Goal: Check status: Check status

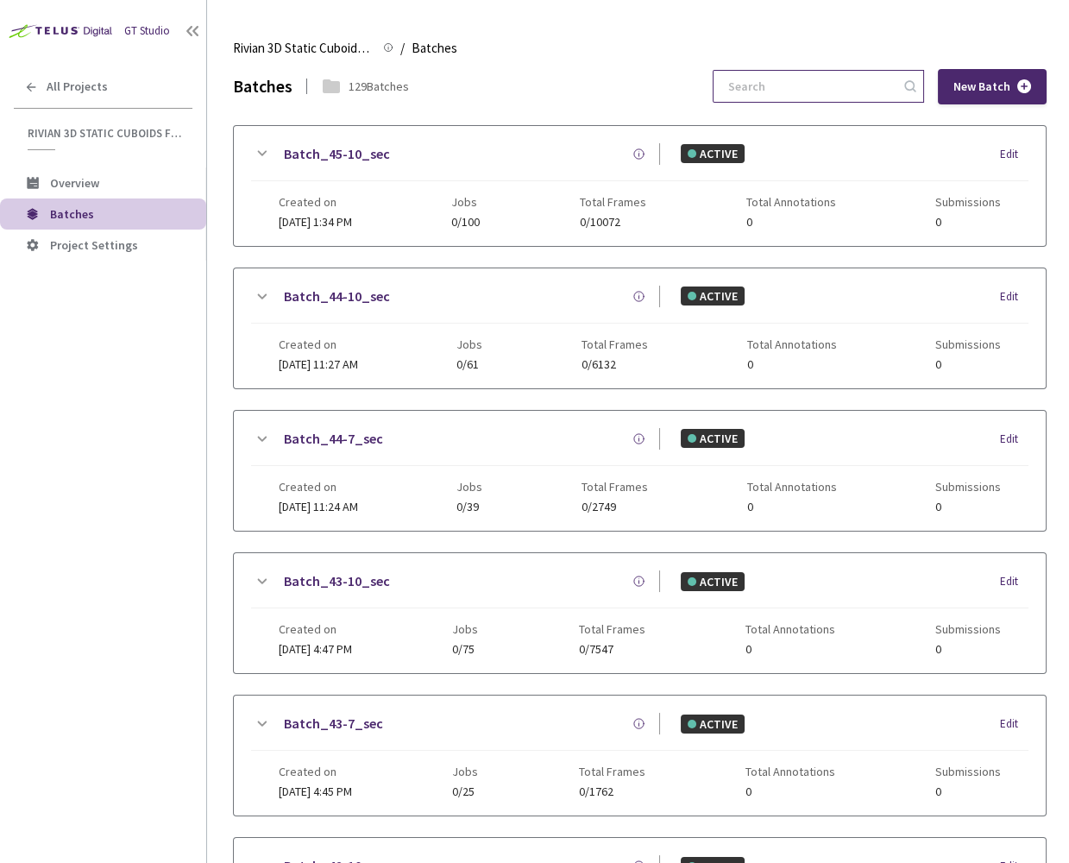
click at [802, 89] on input at bounding box center [810, 86] width 184 height 31
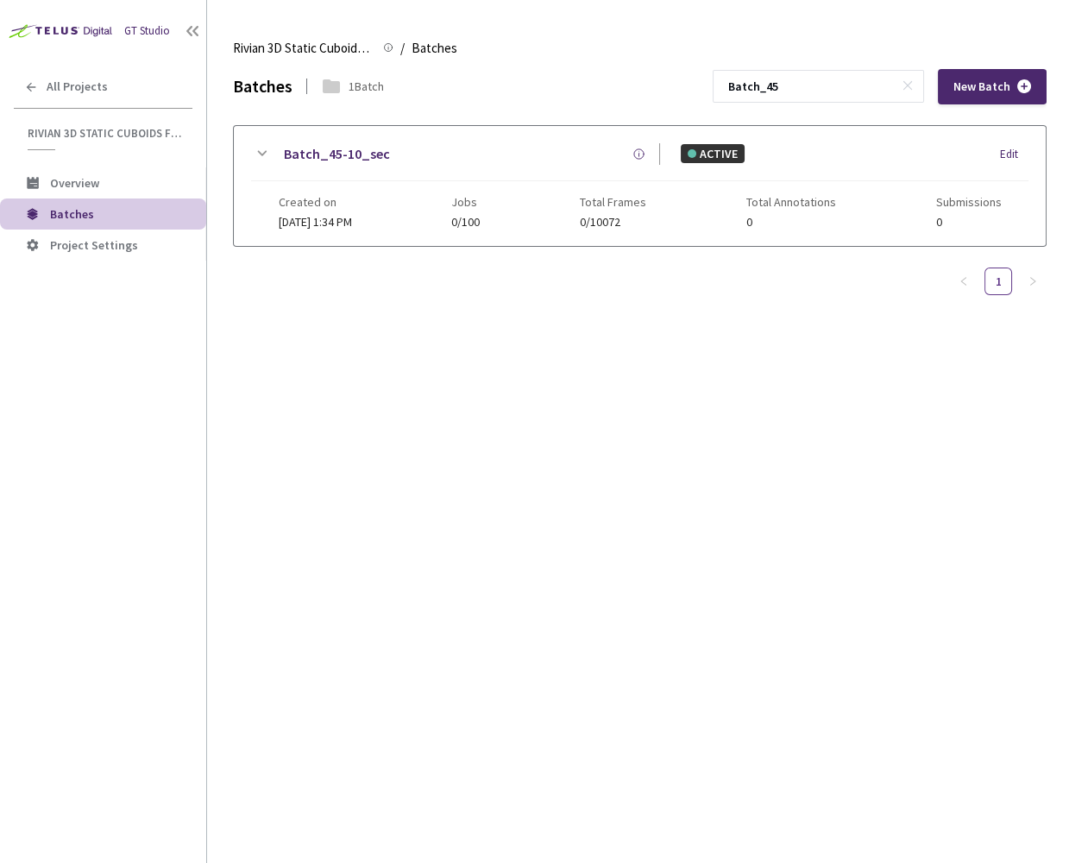
type input "Batch_45"
click at [702, 466] on div "Batches 1 Batch Batch_45 New Batch Batch_45-10_sec ACTIVE Edit Created on [DATE…" at bounding box center [640, 466] width 814 height 794
click at [911, 79] on icon at bounding box center [908, 85] width 12 height 12
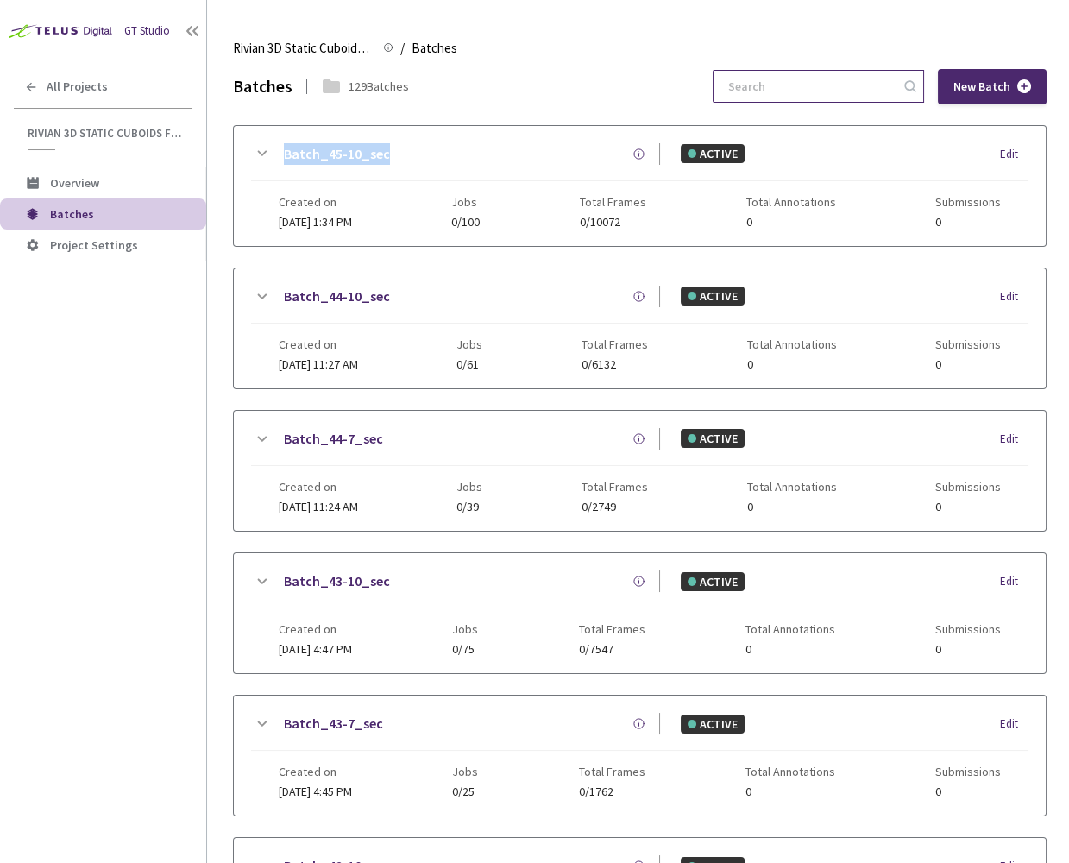
drag, startPoint x: 422, startPoint y: 161, endPoint x: 274, endPoint y: 155, distance: 147.8
click at [274, 155] on div "Batch_45-10_sec" at bounding box center [466, 154] width 388 height 22
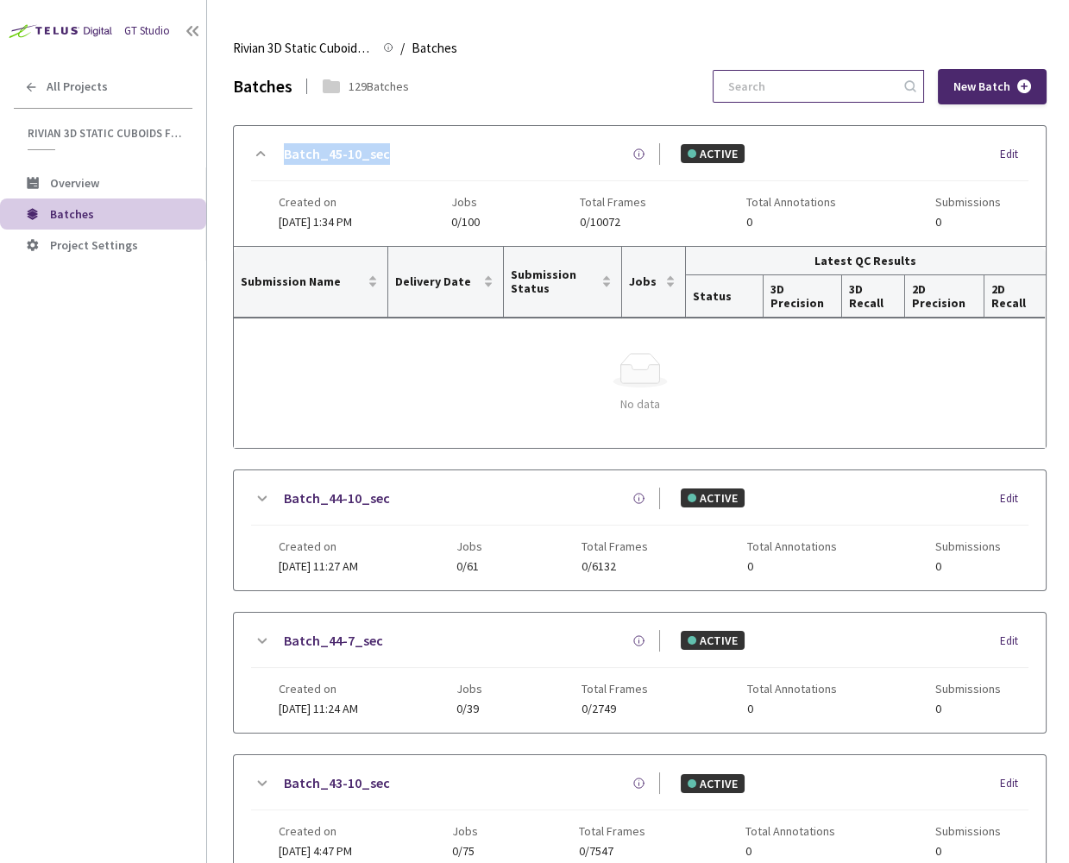
copy link "Batch_45-10_sec"
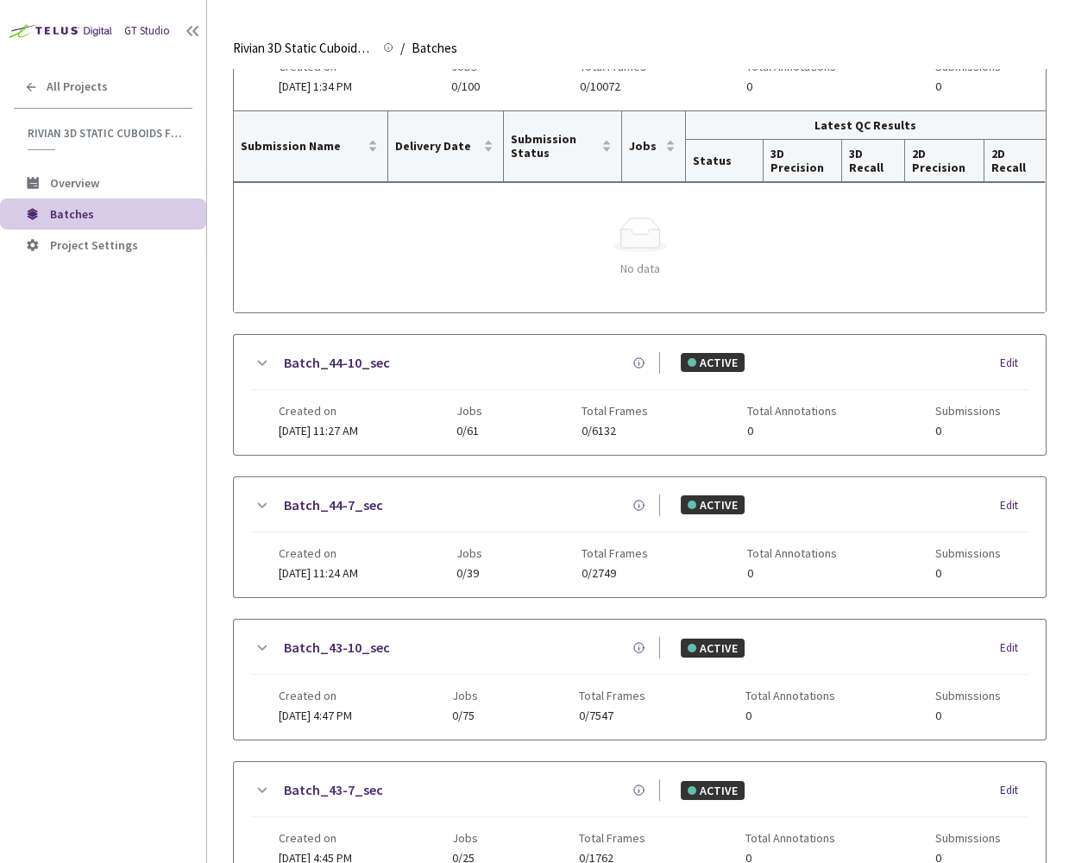
scroll to position [229, 0]
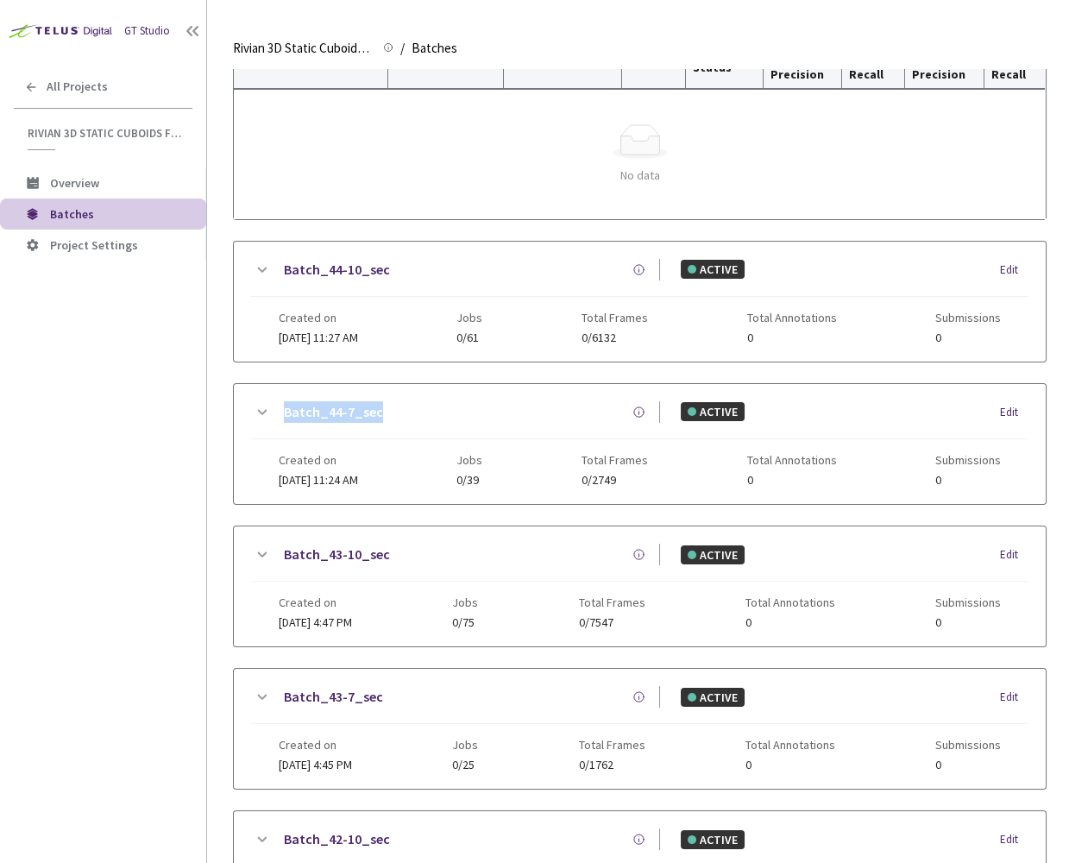
drag, startPoint x: 385, startPoint y: 401, endPoint x: 276, endPoint y: 403, distance: 108.8
click at [276, 403] on div "Batch_44-7_sec" at bounding box center [466, 412] width 388 height 22
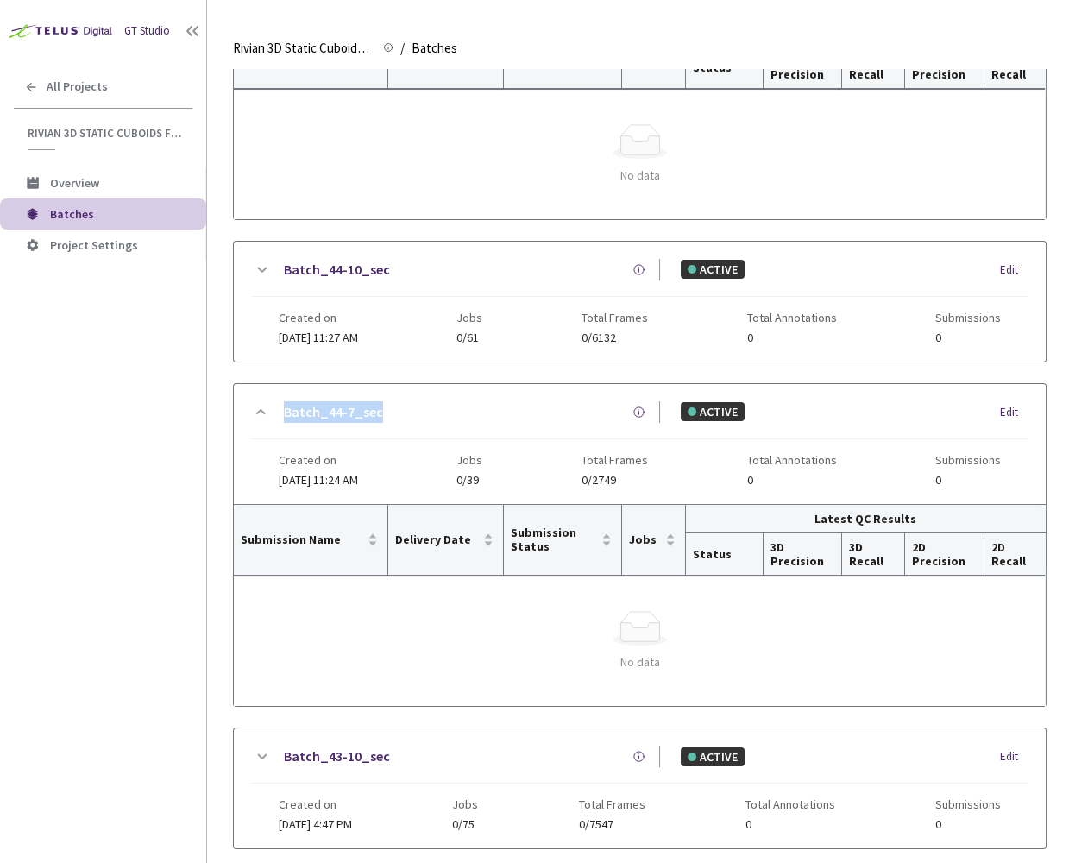
click at [298, 412] on link "Batch_44-7_sec" at bounding box center [333, 412] width 99 height 22
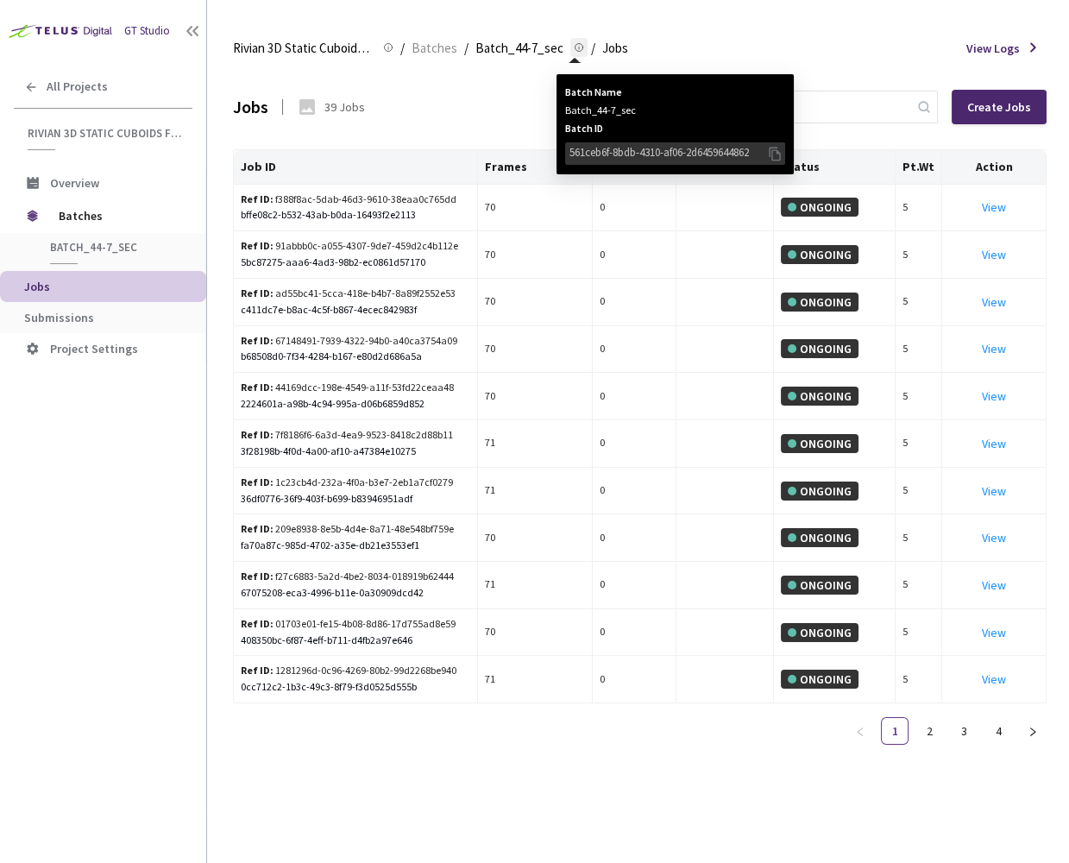
click at [772, 152] on icon at bounding box center [774, 153] width 17 height 19
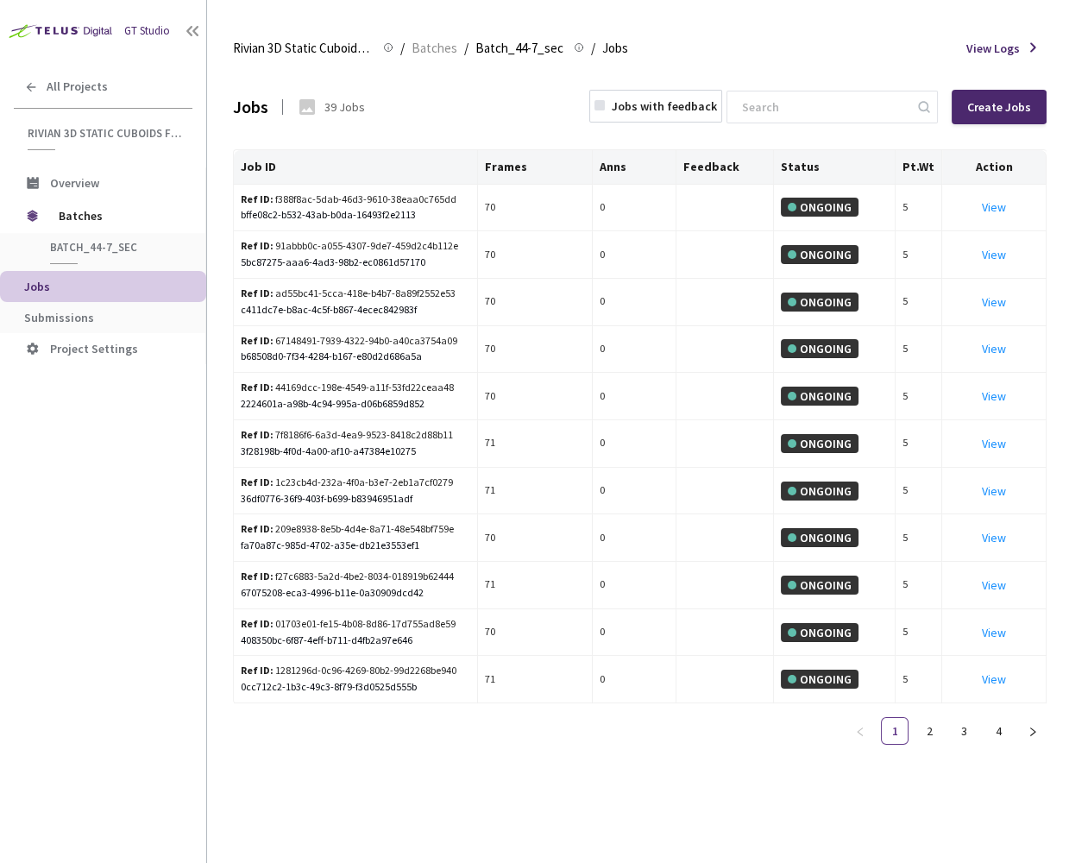
click at [127, 233] on div "Batch_44-7_sec Batch_44-7_sec" at bounding box center [102, 252] width 205 height 38
click at [108, 210] on span "Batches" at bounding box center [118, 216] width 118 height 35
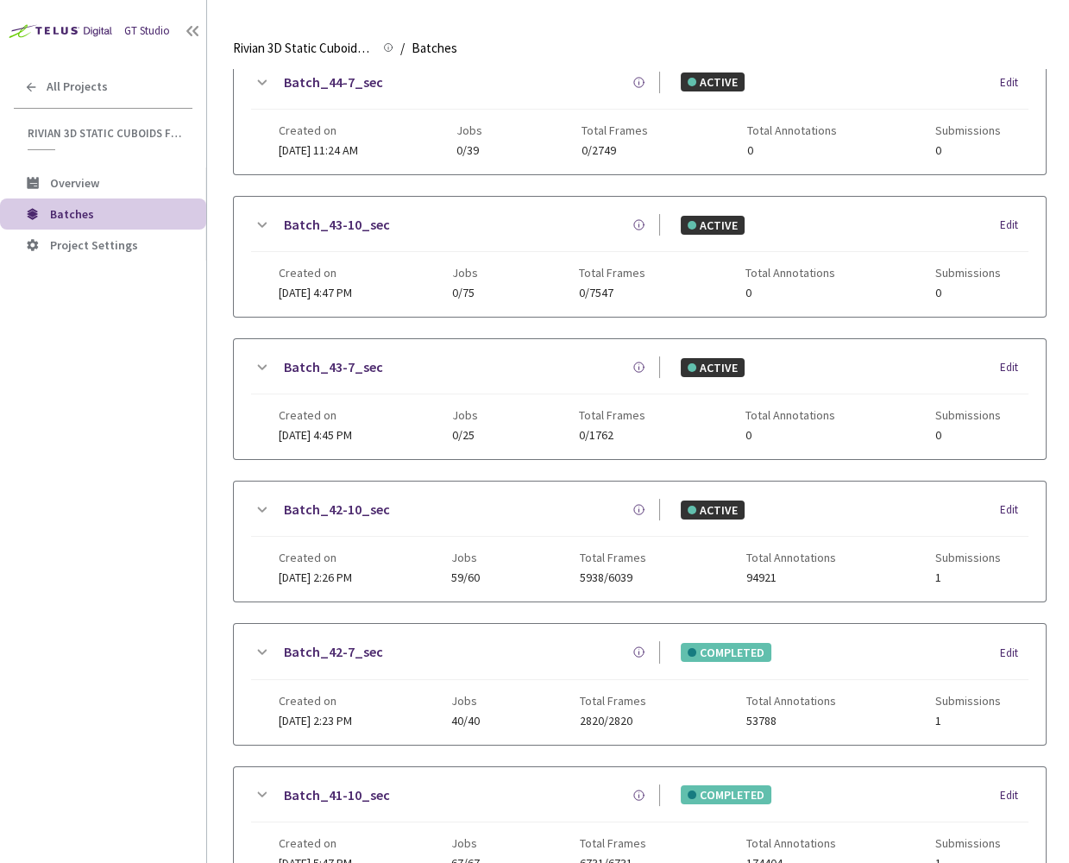
scroll to position [898, 0]
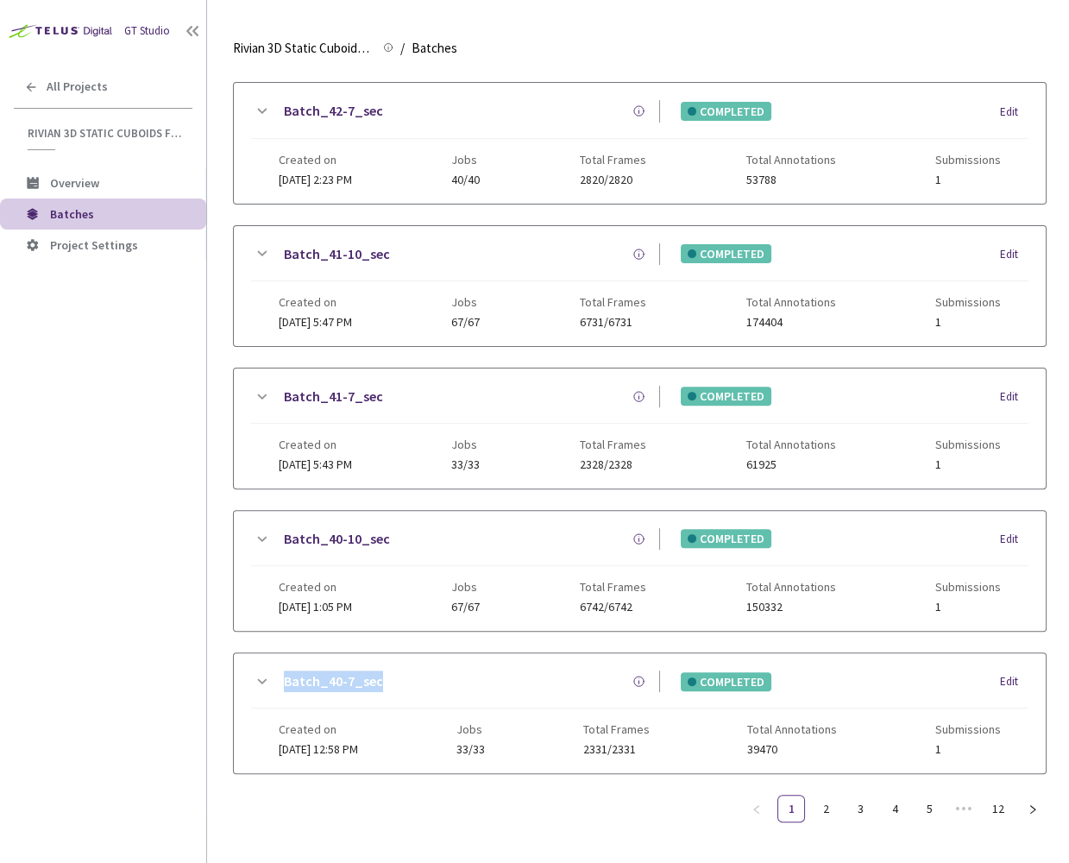
drag, startPoint x: 400, startPoint y: 666, endPoint x: 277, endPoint y: 664, distance: 122.6
click at [277, 671] on div "Batch_40-7_sec" at bounding box center [466, 682] width 388 height 22
click at [299, 671] on link "Batch_40-7_sec" at bounding box center [333, 682] width 99 height 22
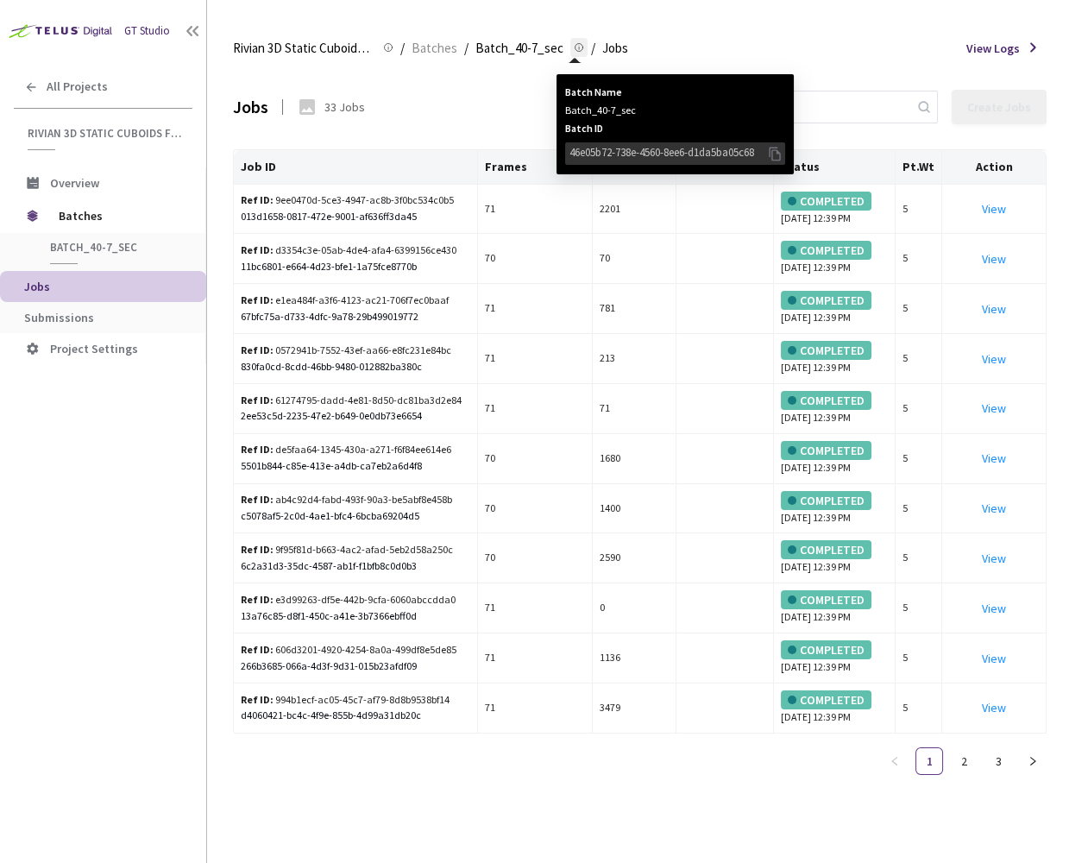
click at [774, 154] on icon at bounding box center [774, 153] width 17 height 19
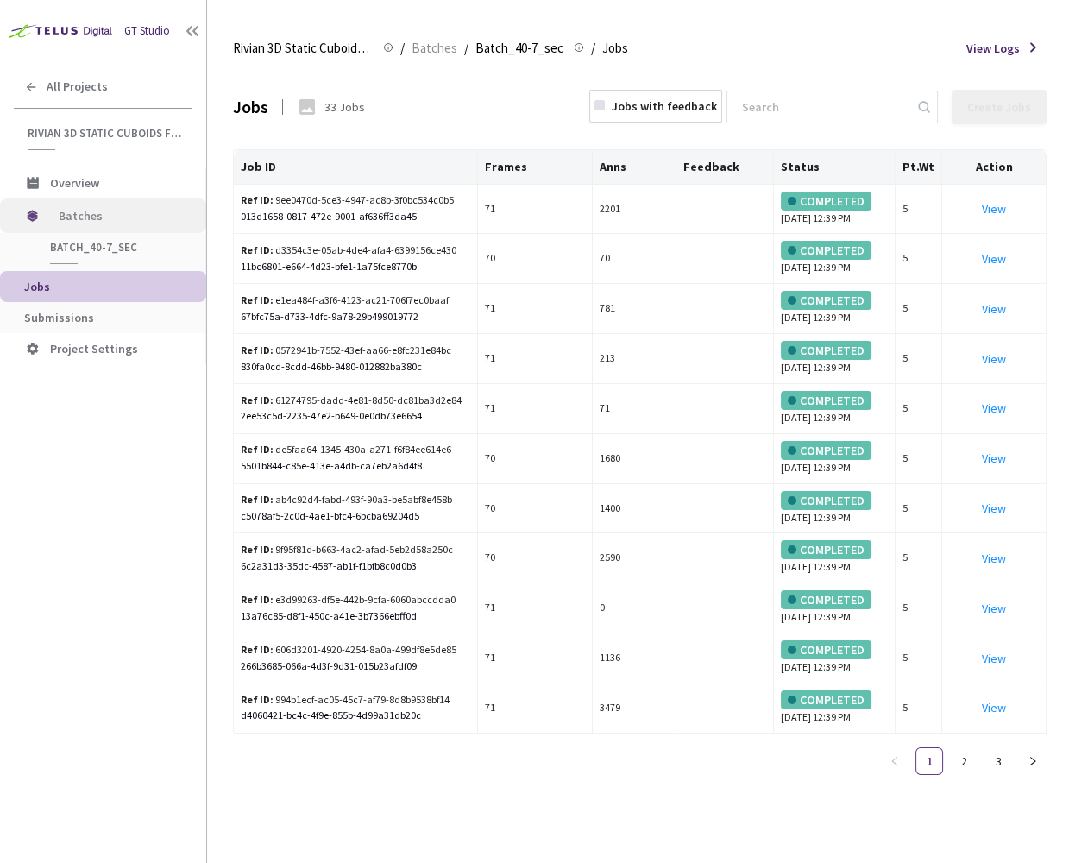
click at [104, 213] on span "Batches" at bounding box center [118, 216] width 118 height 35
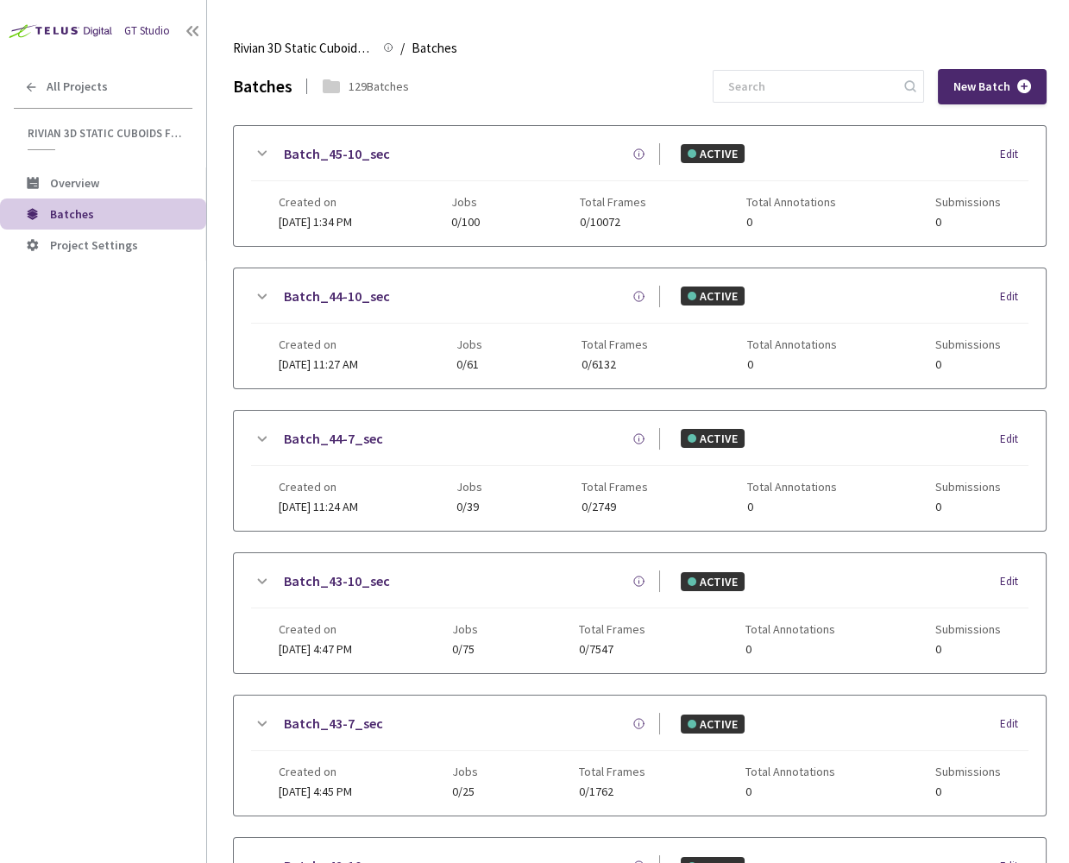
scroll to position [898, 0]
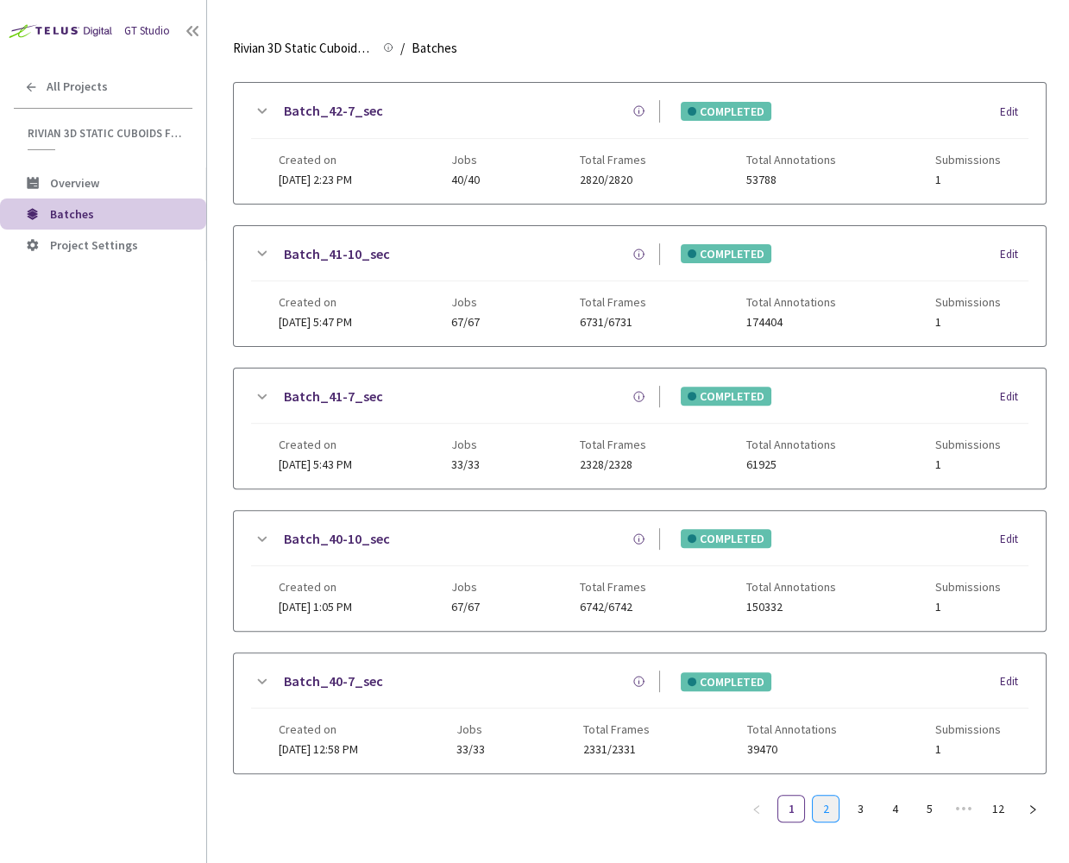
click at [830, 796] on link "2" at bounding box center [826, 809] width 26 height 26
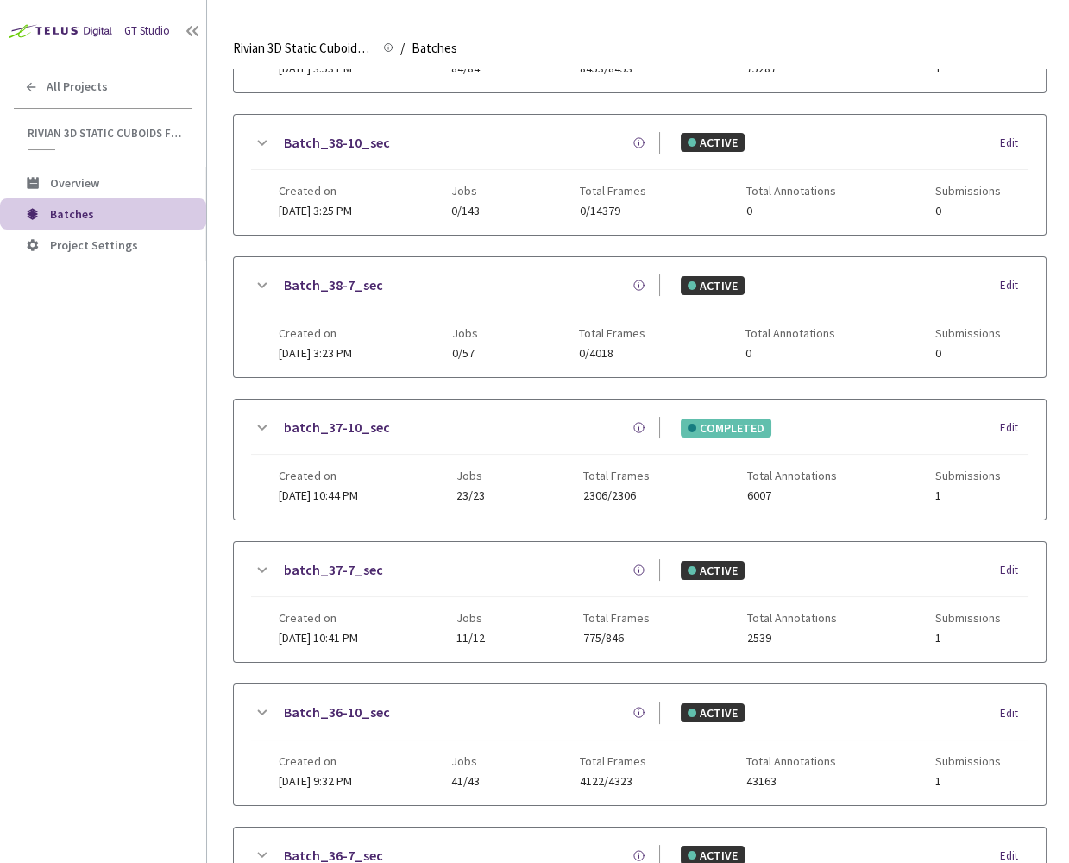
scroll to position [0, 0]
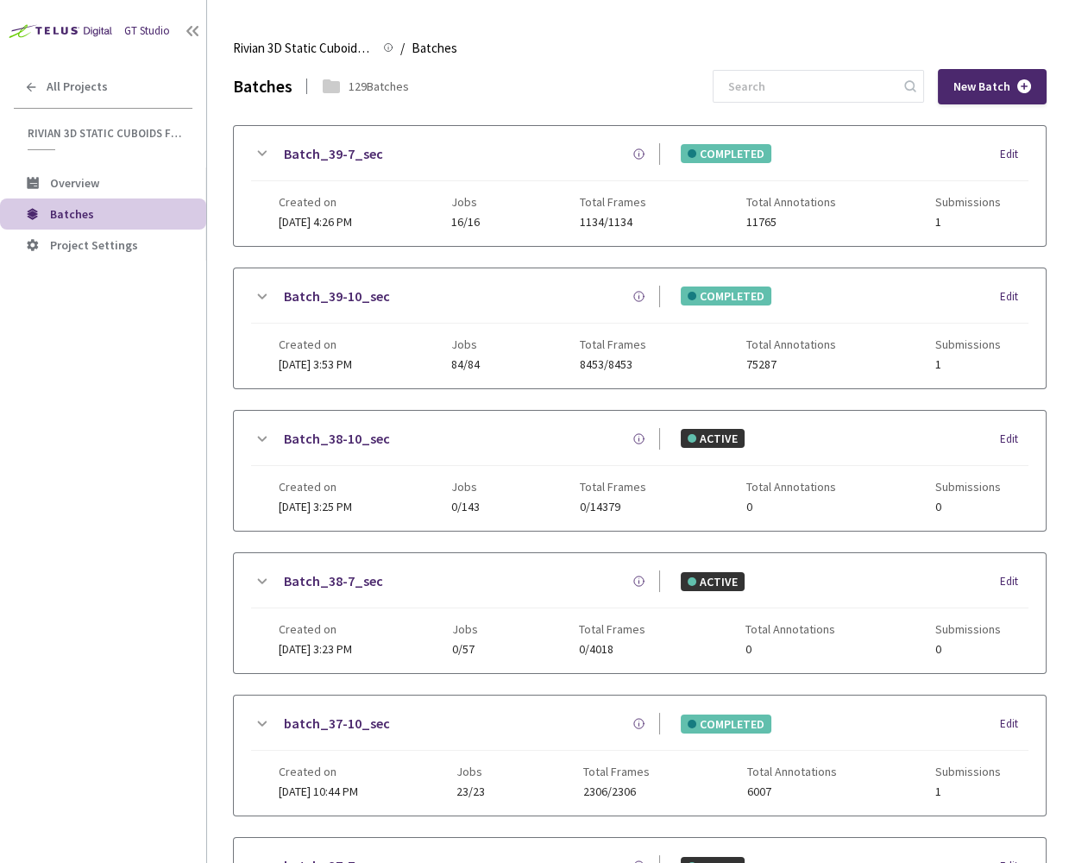
click at [350, 148] on link "Batch_39-7_sec" at bounding box center [333, 154] width 99 height 22
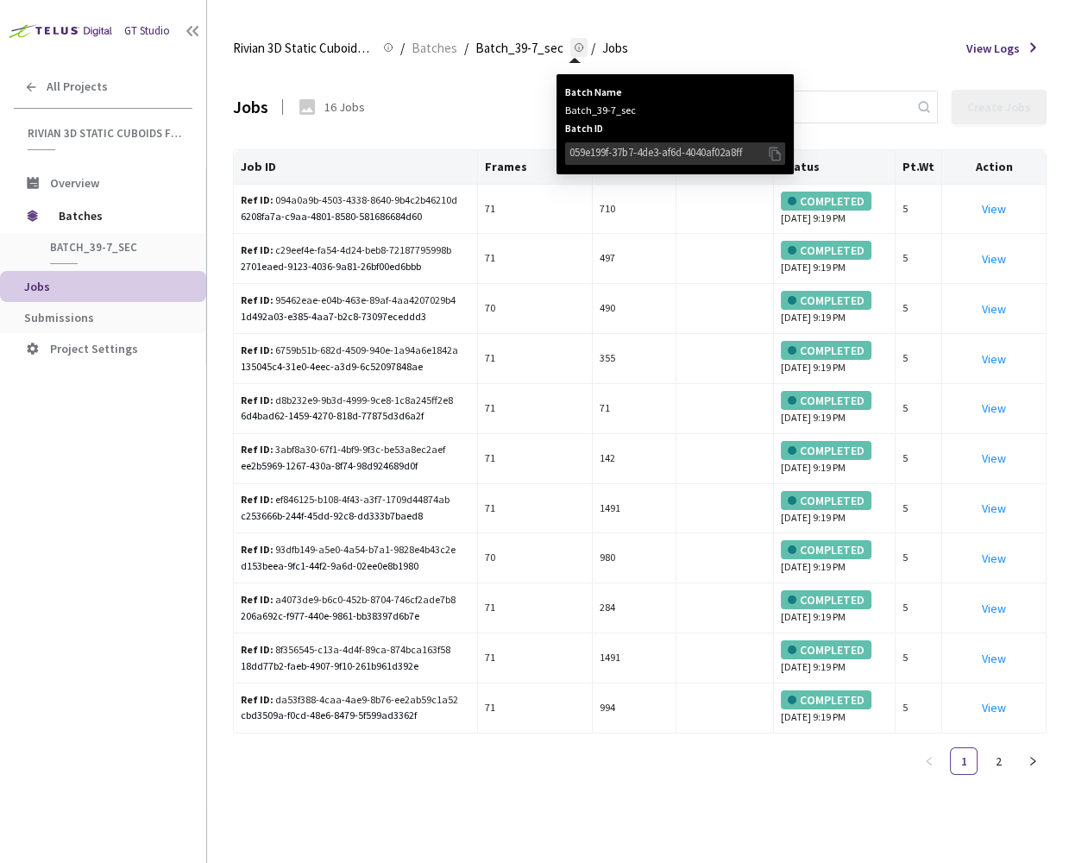
click at [774, 151] on icon at bounding box center [774, 153] width 17 height 19
click at [690, 145] on div "059e199f-37b7-4de3-af6d-4040af02a8ff" at bounding box center [668, 152] width 197 height 17
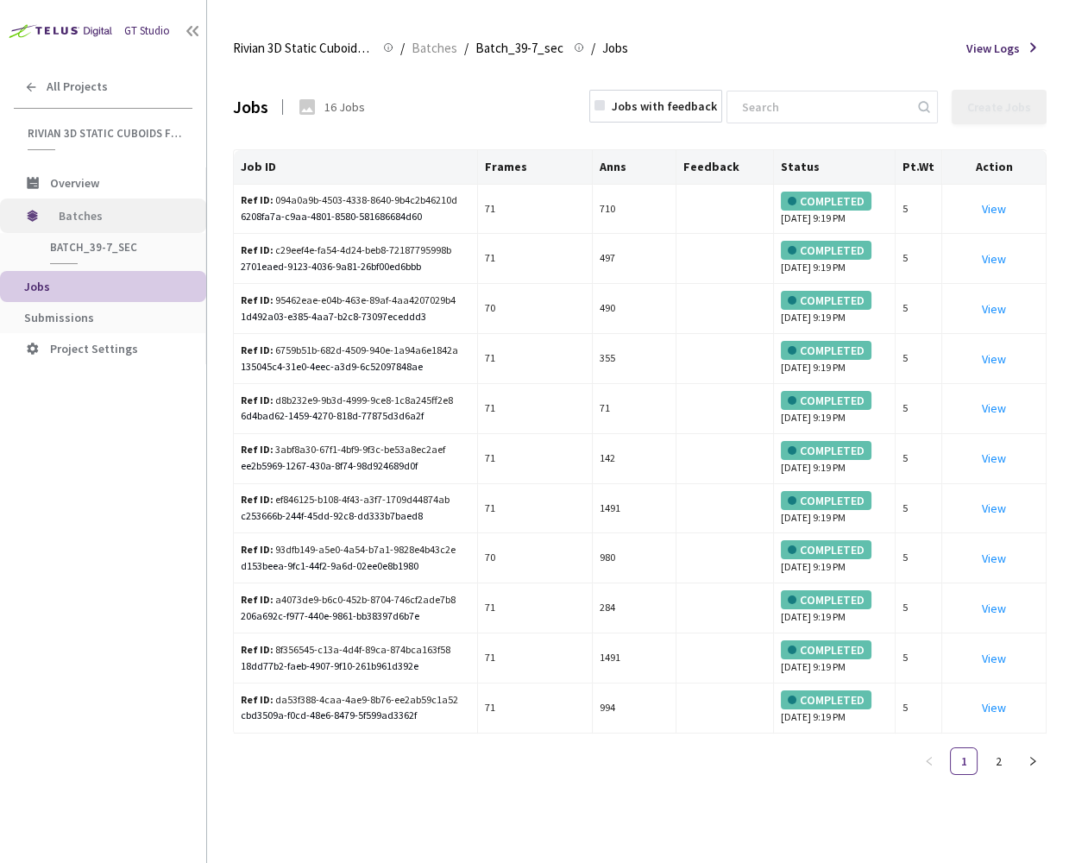
click at [109, 214] on span "Batches" at bounding box center [118, 216] width 118 height 35
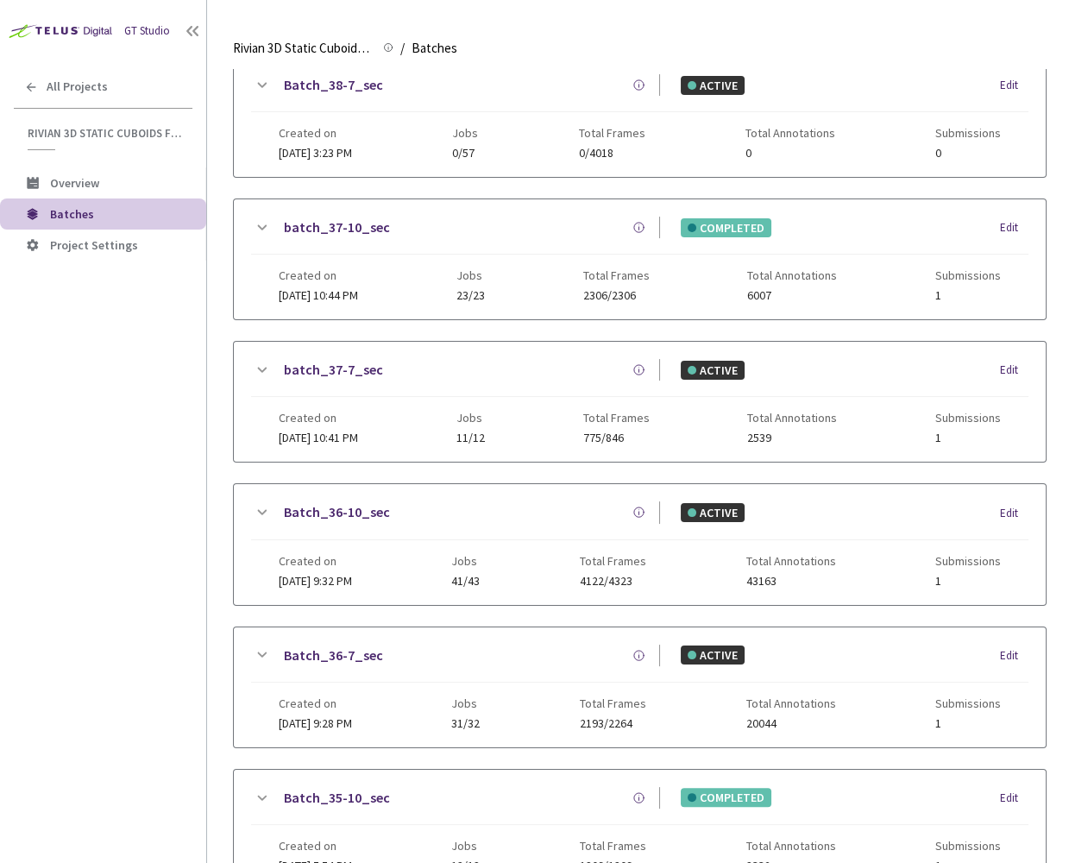
scroll to position [595, 0]
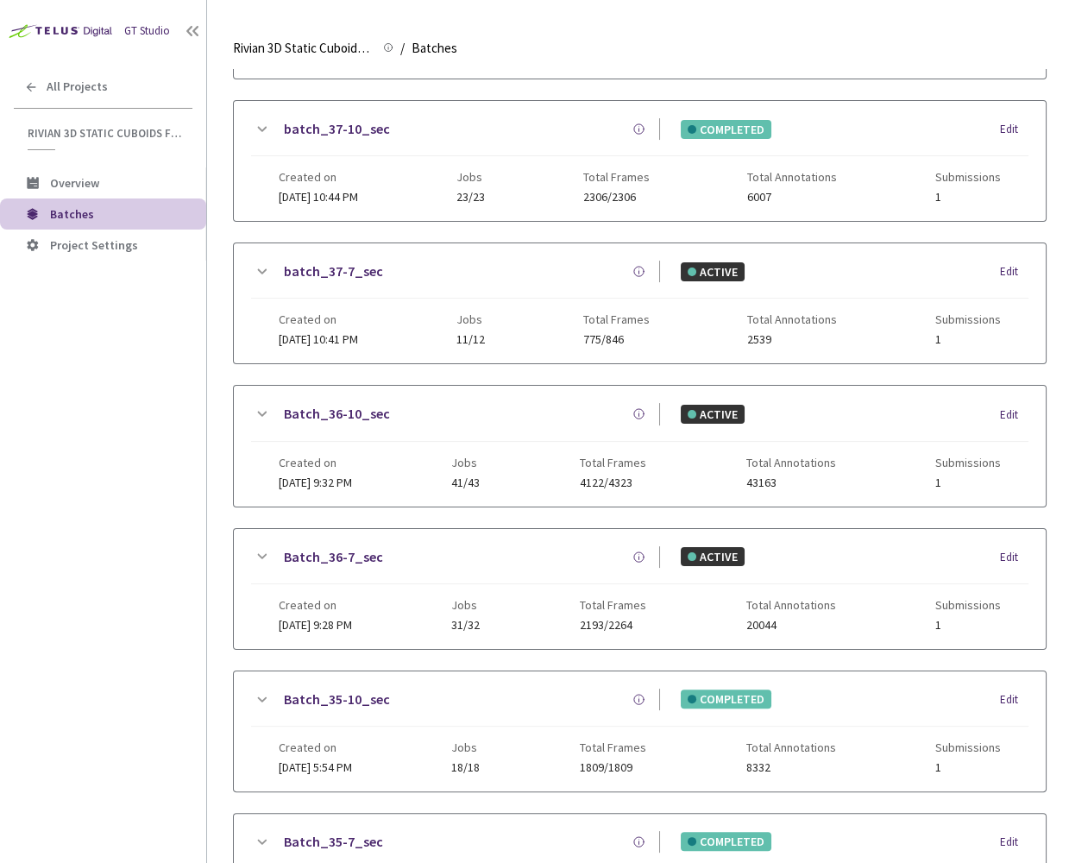
click at [308, 403] on link "Batch_36-10_sec" at bounding box center [337, 414] width 106 height 22
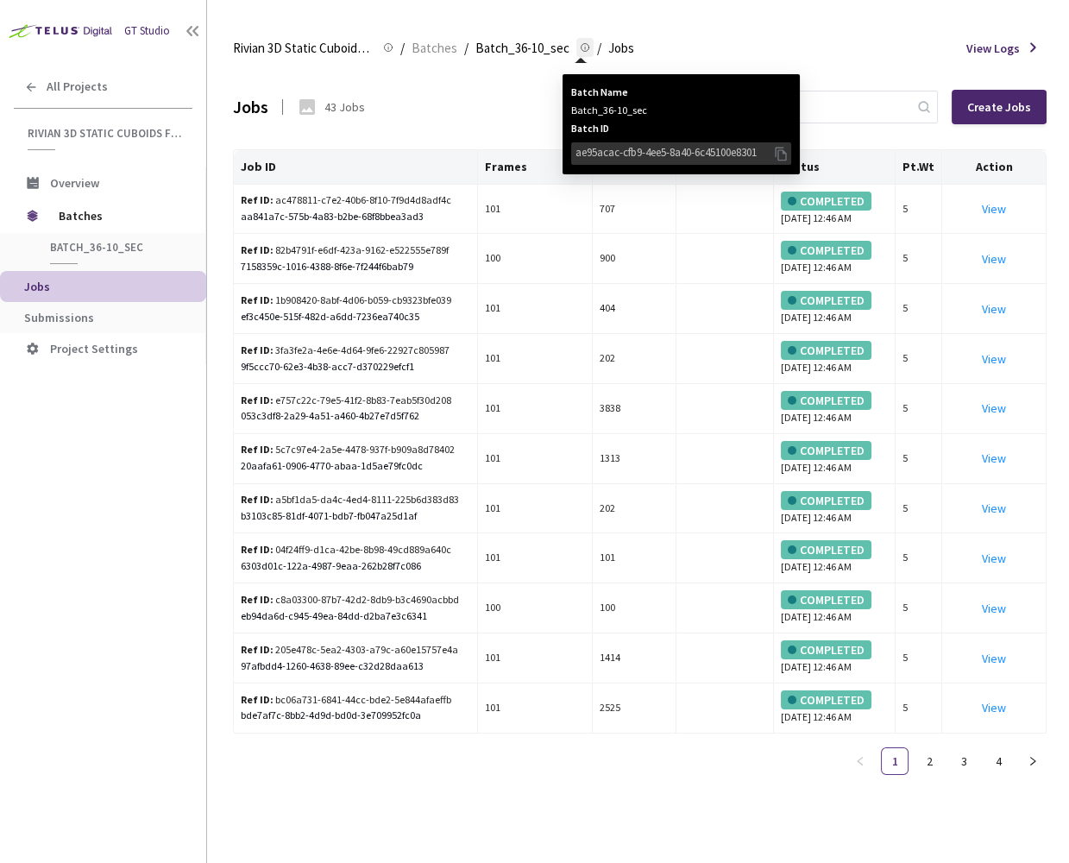
click at [786, 147] on icon at bounding box center [781, 153] width 17 height 19
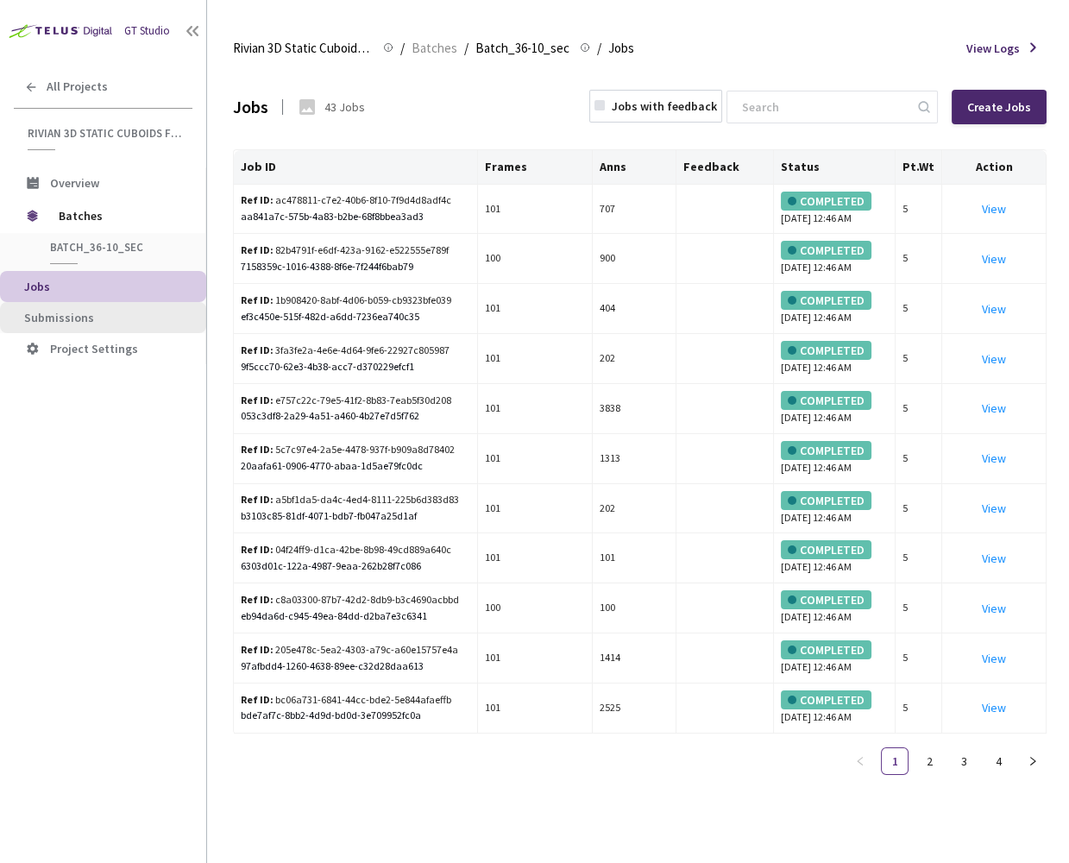
click at [89, 322] on span "Submissions" at bounding box center [59, 318] width 70 height 16
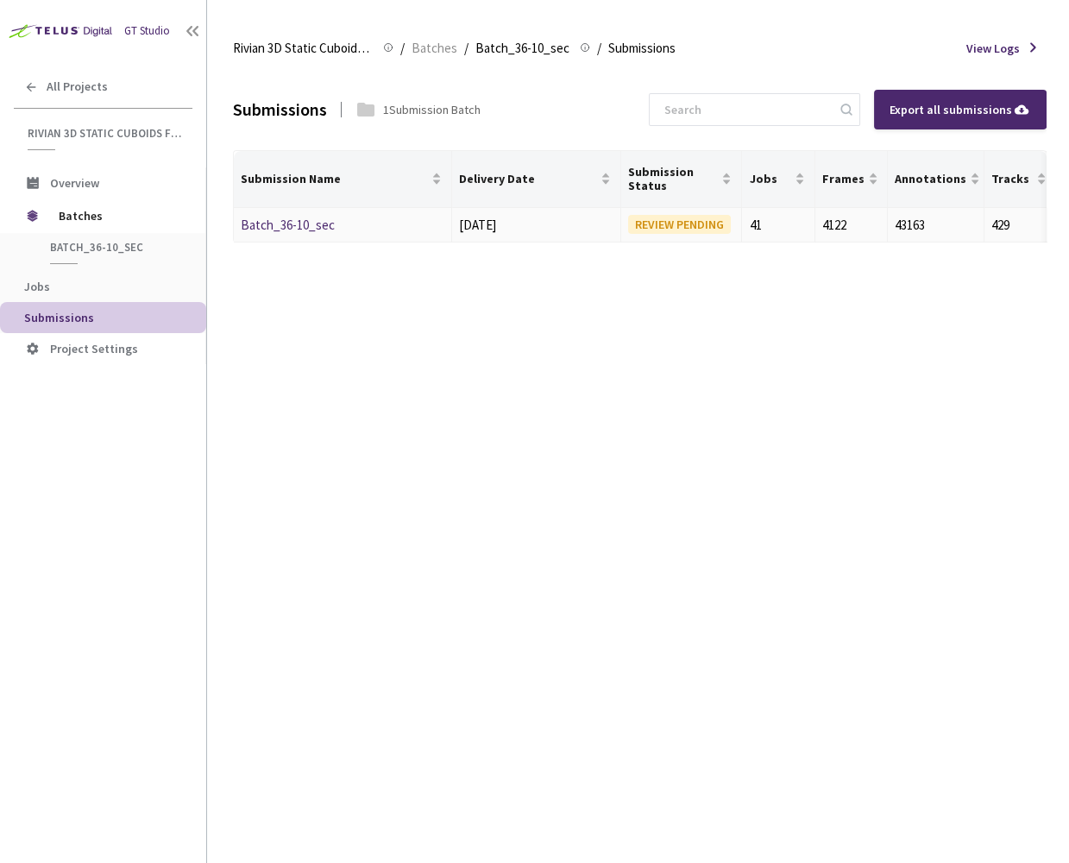
click at [300, 222] on link "Batch_36-10_sec" at bounding box center [288, 225] width 94 height 16
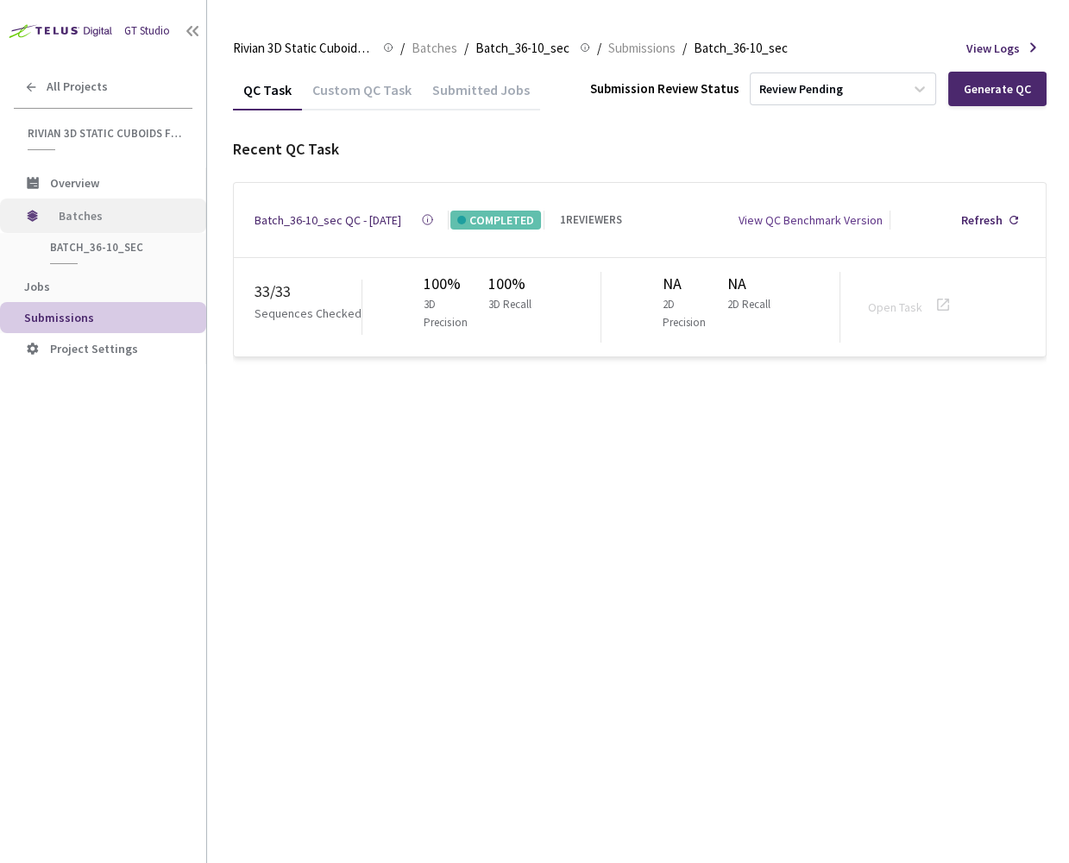
click at [66, 211] on span "Batches" at bounding box center [118, 216] width 118 height 35
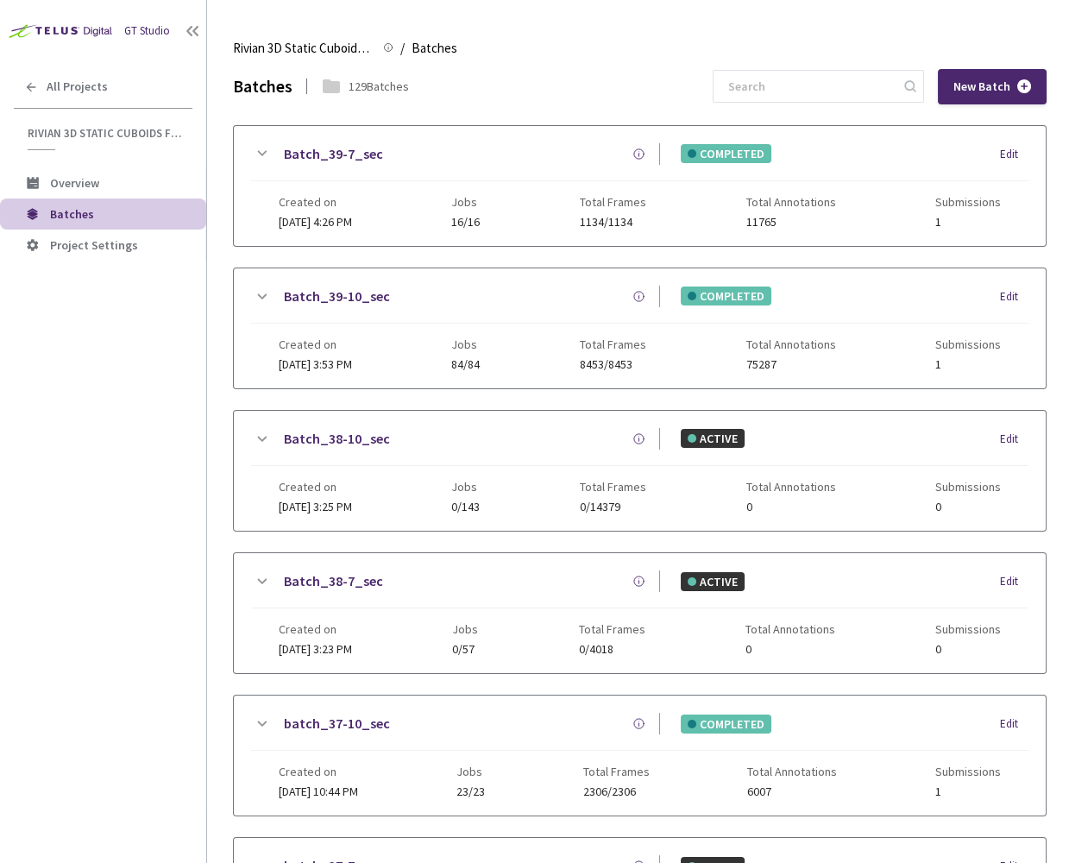
scroll to position [898, 0]
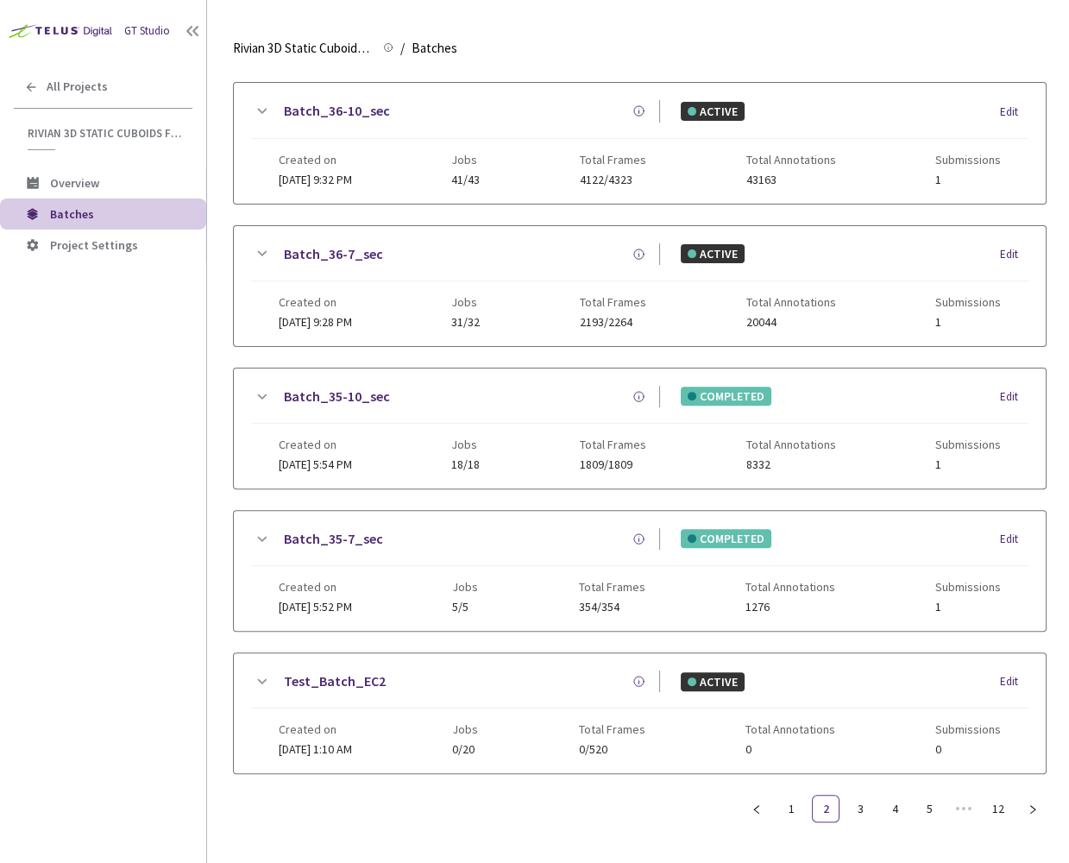
click at [311, 528] on link "Batch_35-7_sec" at bounding box center [333, 539] width 99 height 22
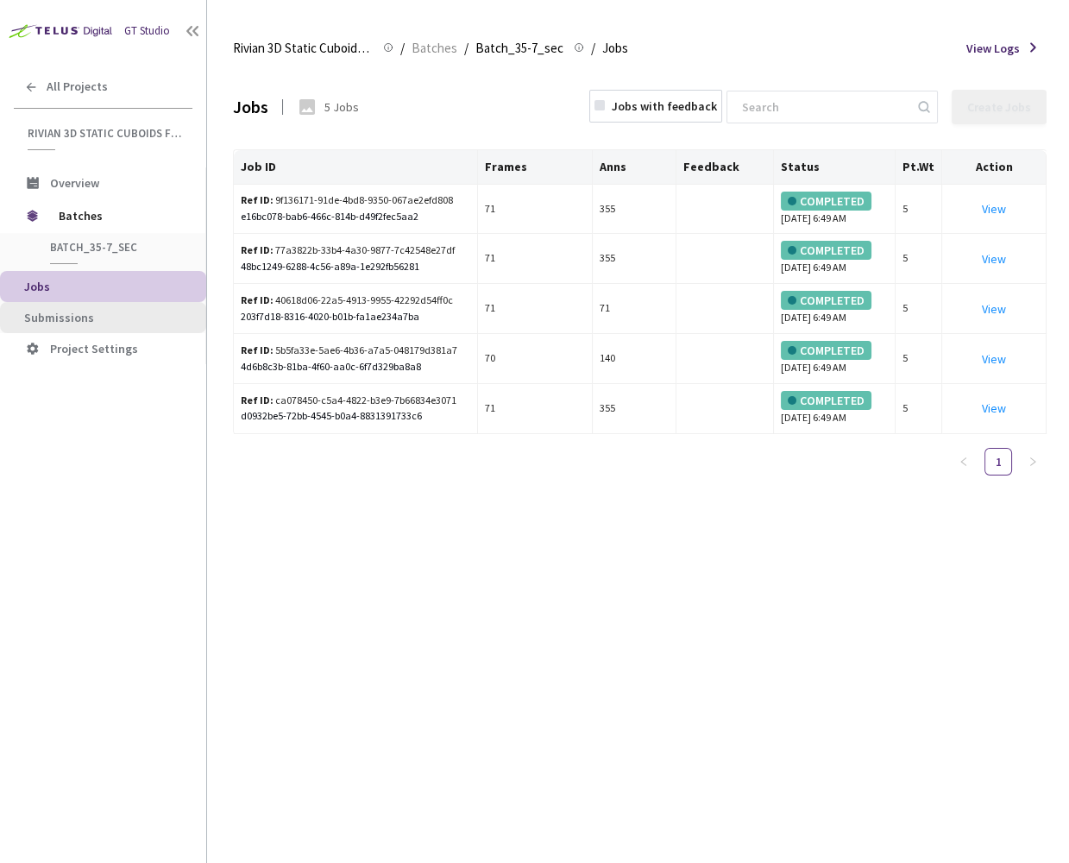
click at [92, 311] on span "Submissions" at bounding box center [108, 318] width 168 height 15
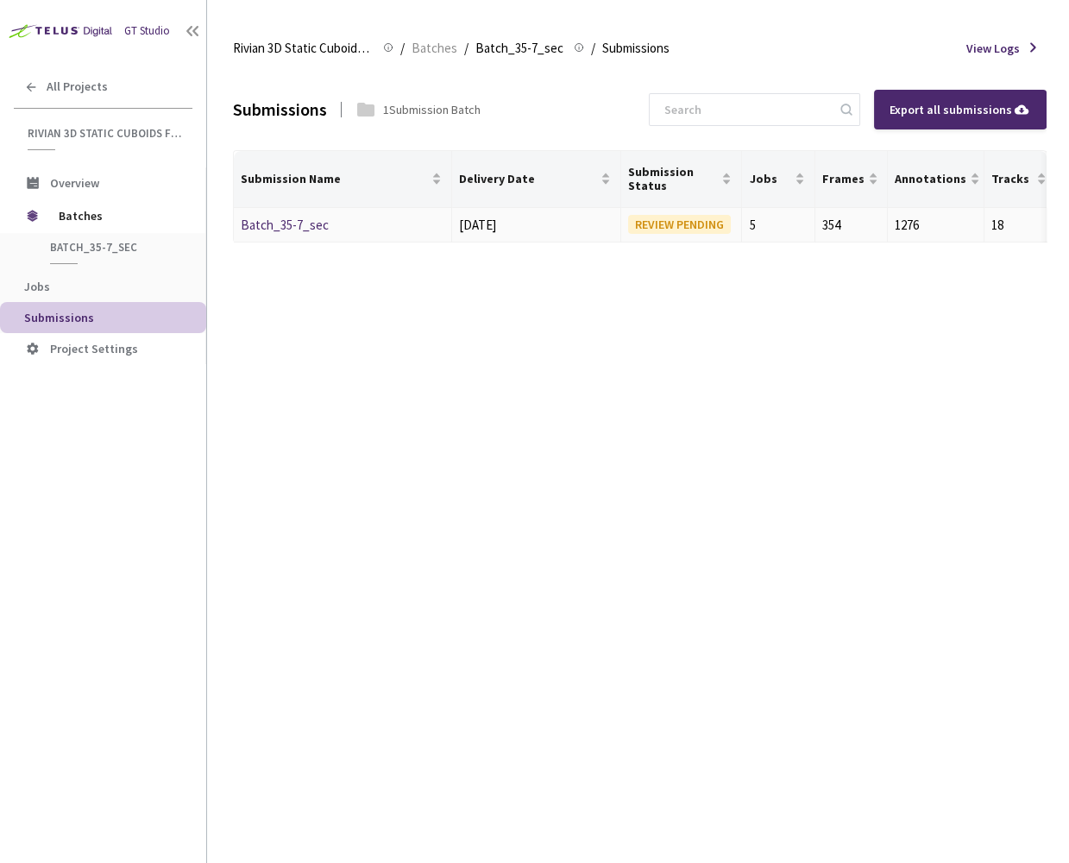
click at [299, 223] on link "Batch_35-7_sec" at bounding box center [285, 225] width 88 height 16
click at [106, 222] on span "Batches" at bounding box center [118, 216] width 118 height 35
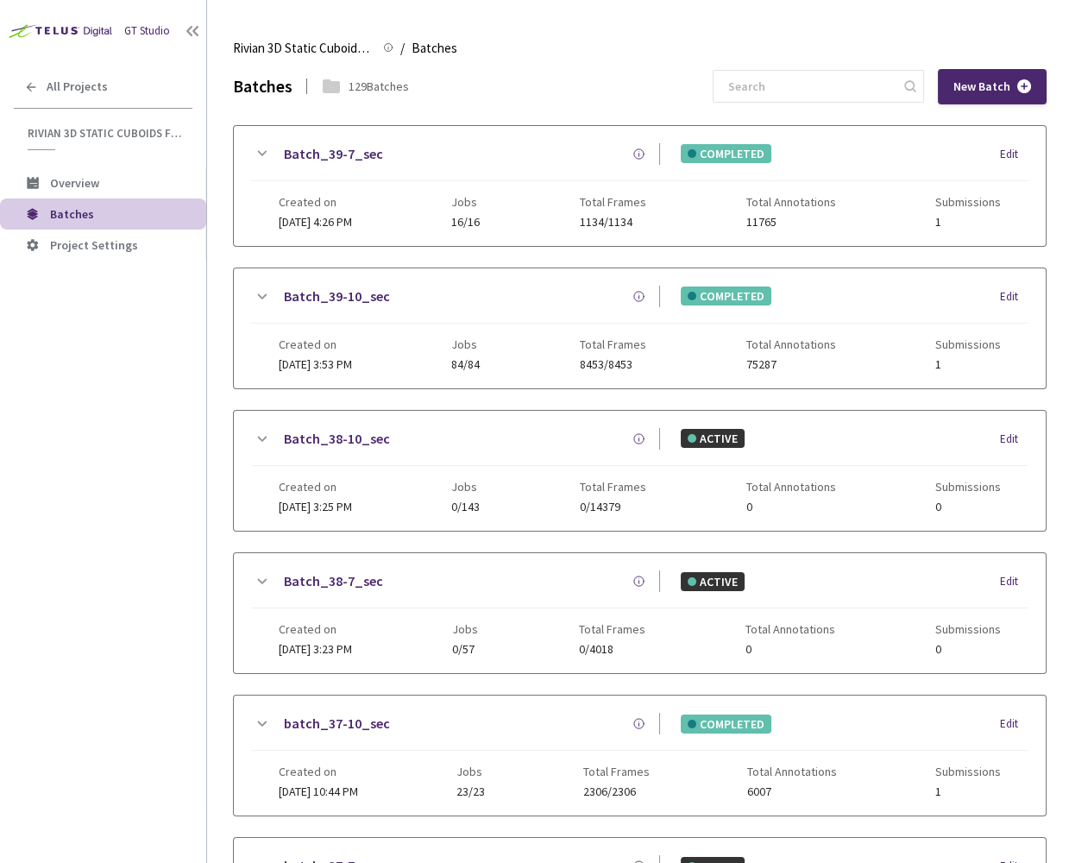
scroll to position [898, 0]
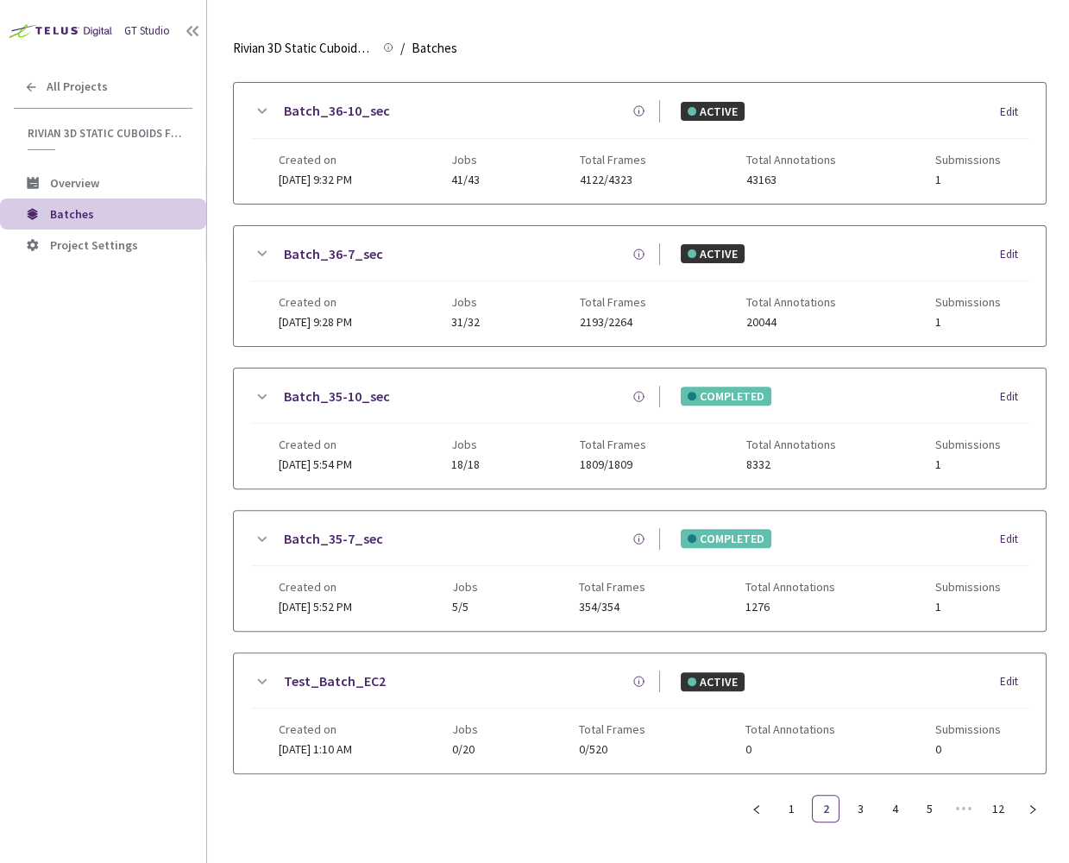
click at [328, 386] on link "Batch_35-10_sec" at bounding box center [337, 397] width 106 height 22
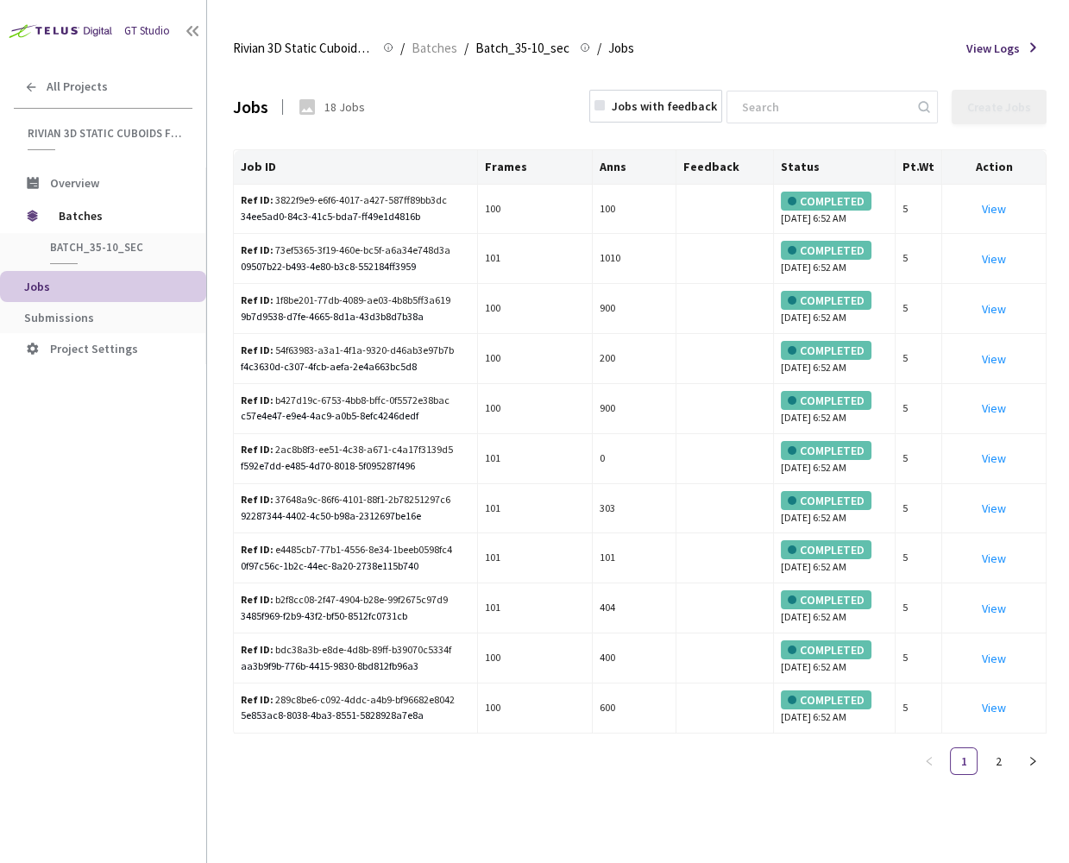
click at [140, 305] on li "Submissions" at bounding box center [103, 317] width 206 height 31
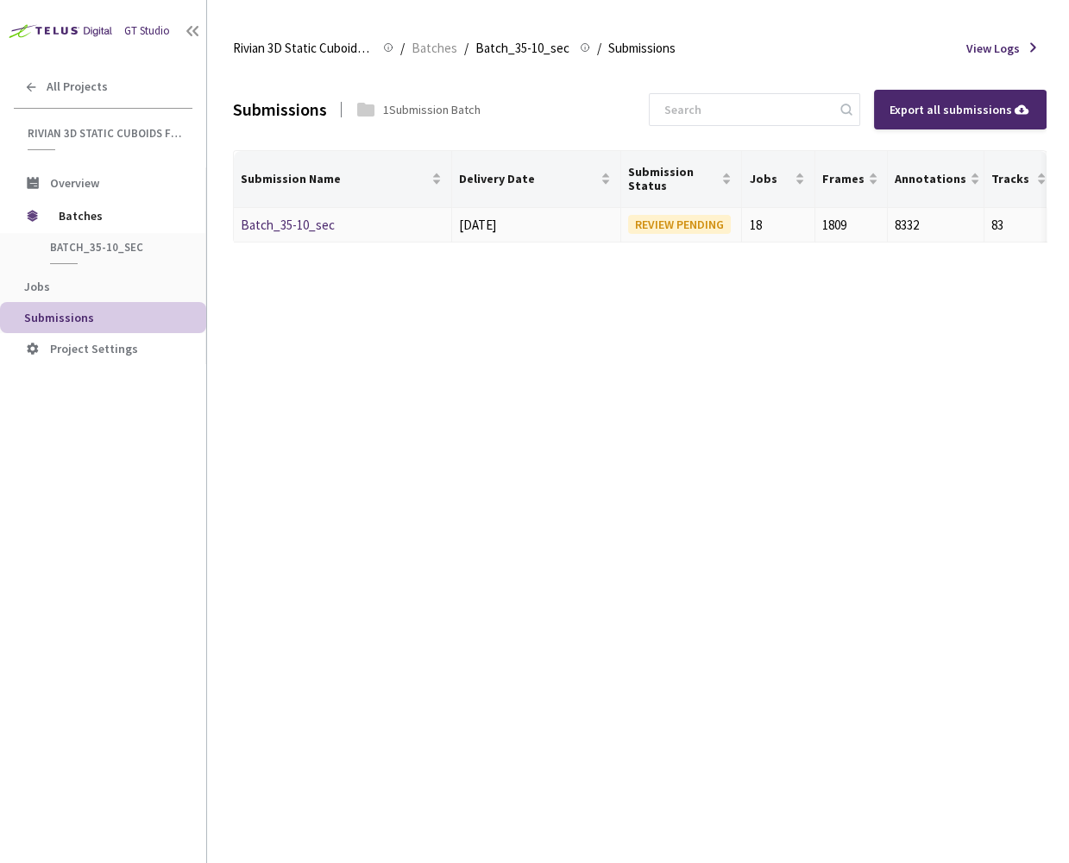
click at [270, 220] on link "Batch_35-10_sec" at bounding box center [288, 225] width 94 height 16
click at [94, 207] on span "Batches" at bounding box center [118, 216] width 118 height 35
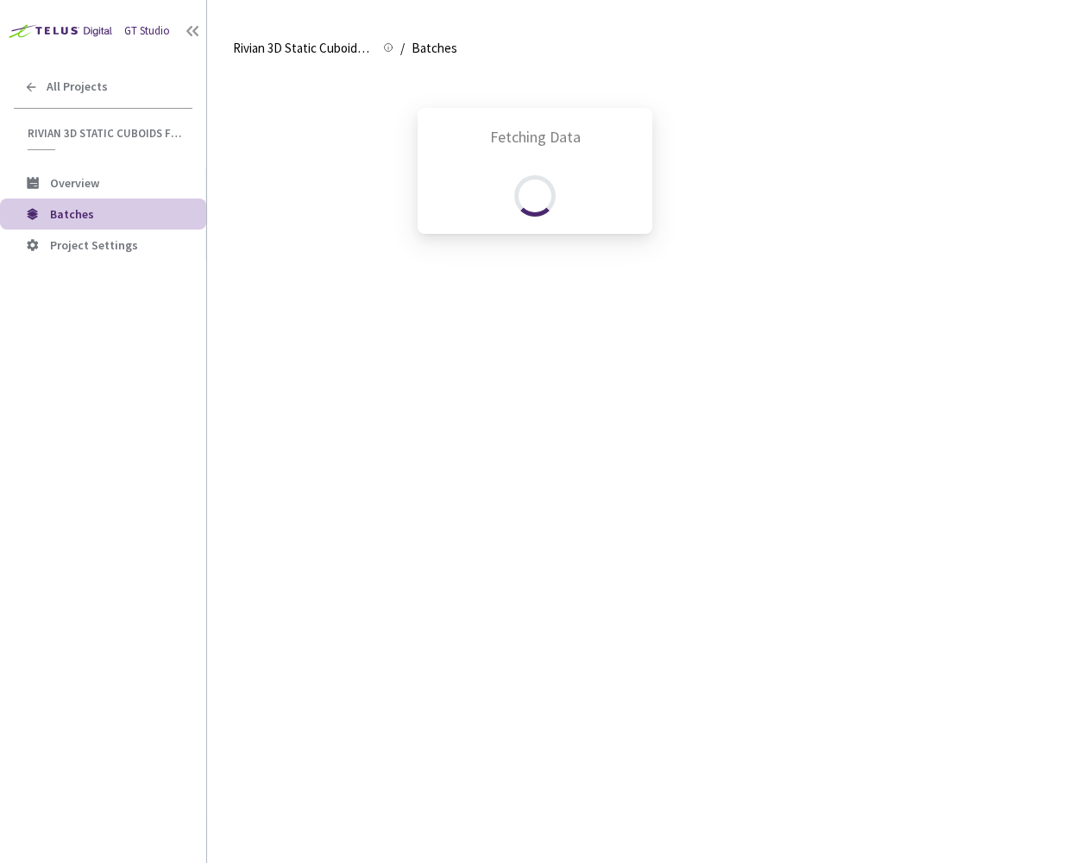
scroll to position [898, 0]
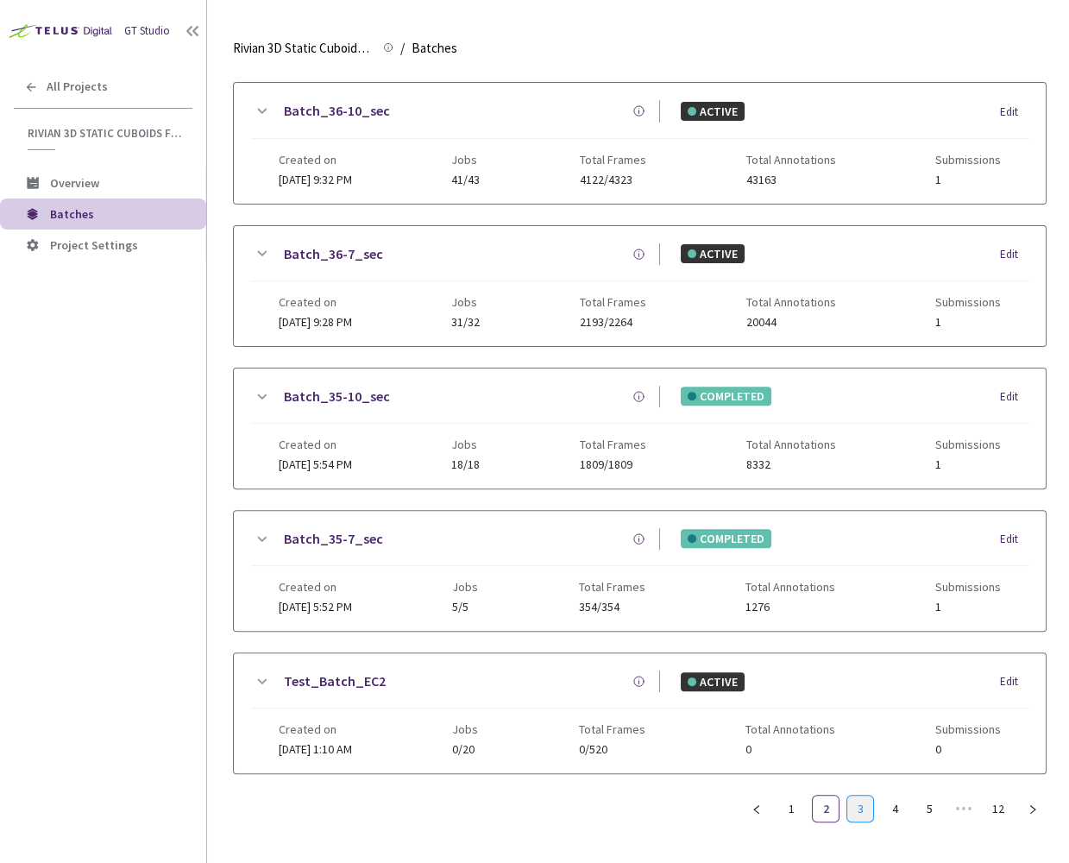
click at [859, 799] on link "3" at bounding box center [861, 809] width 26 height 26
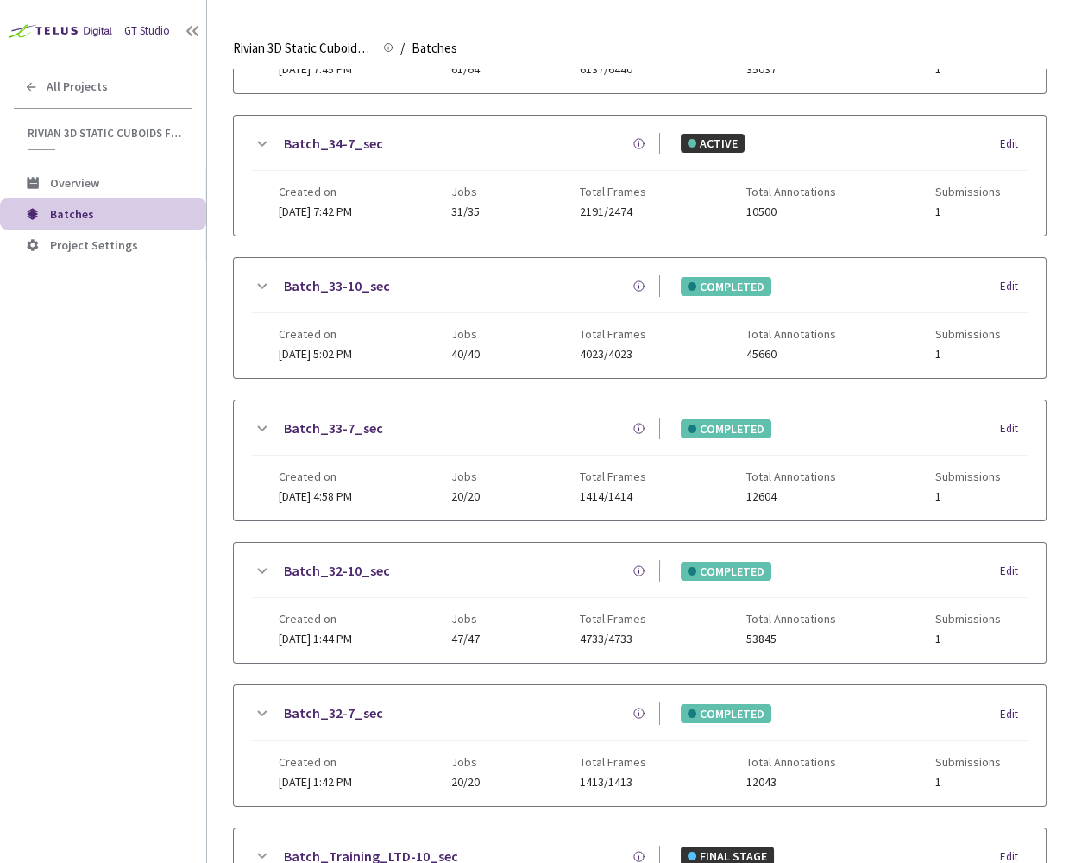
scroll to position [0, 0]
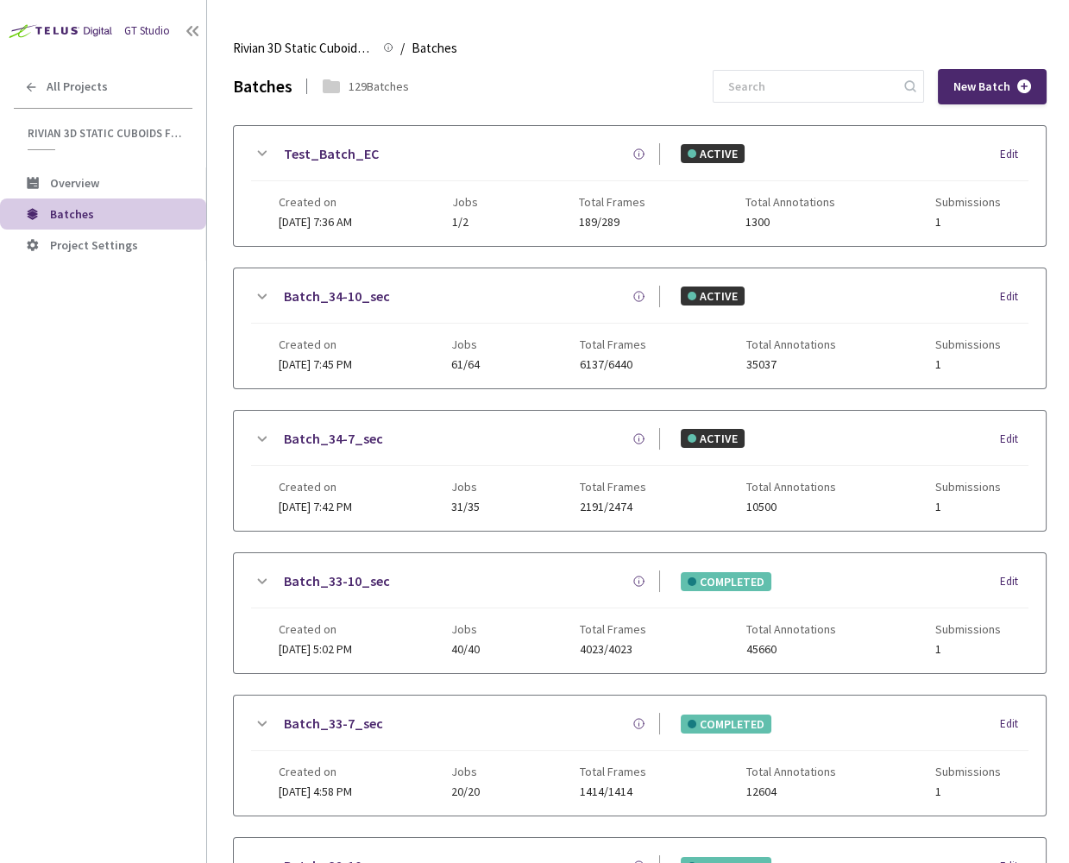
click at [306, 297] on link "Batch_34-10_sec" at bounding box center [337, 297] width 106 height 22
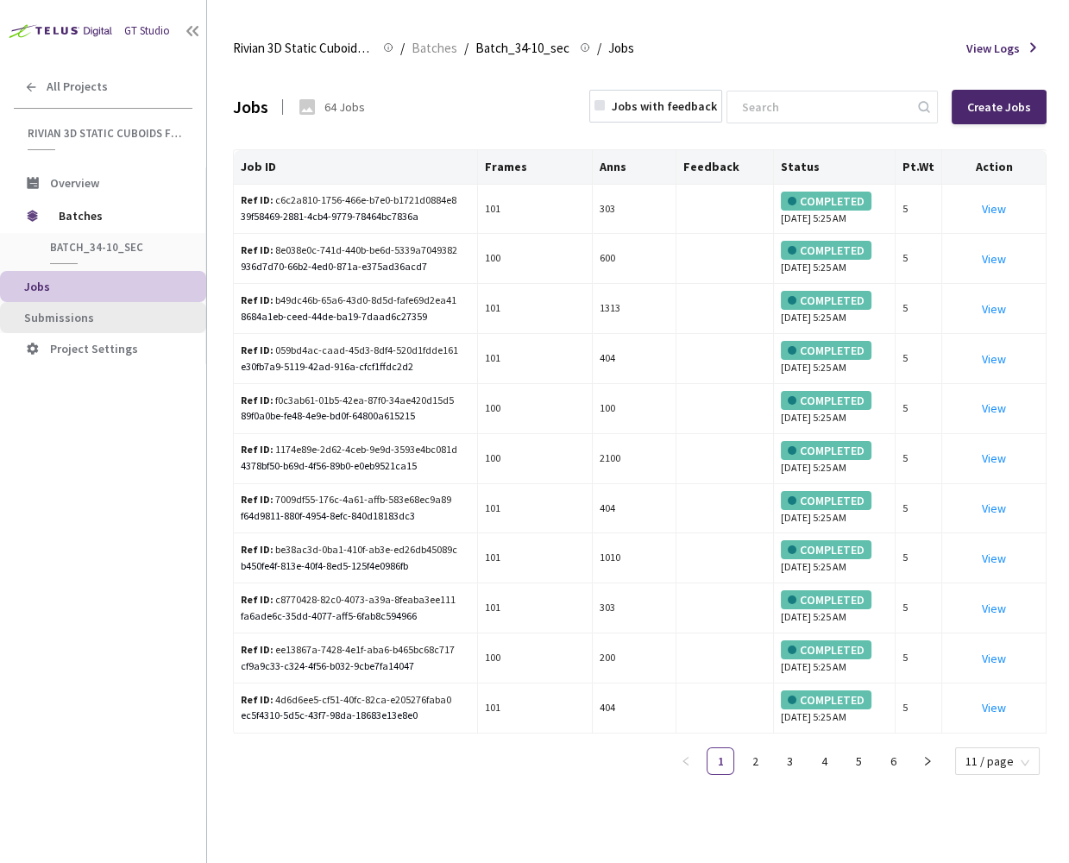
click at [73, 313] on span "Submissions" at bounding box center [59, 318] width 70 height 16
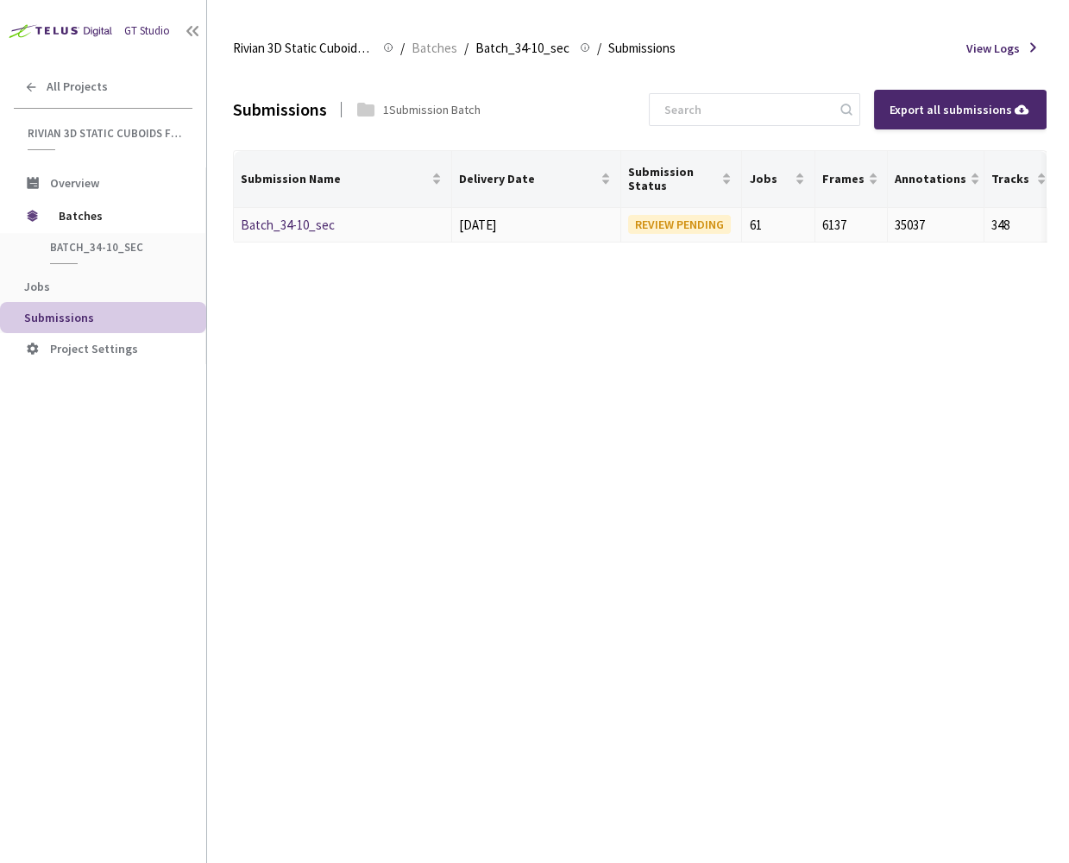
click at [249, 219] on link "Batch_34-10_sec" at bounding box center [288, 225] width 94 height 16
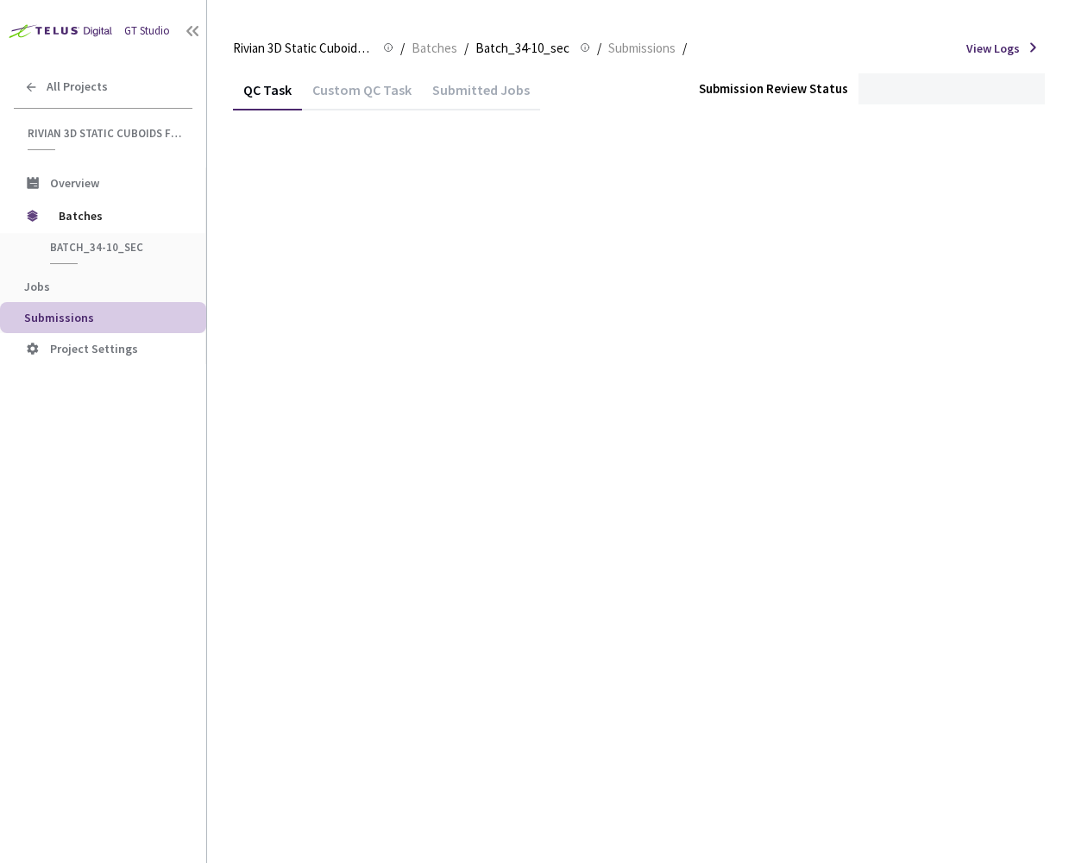
click at [316, 222] on div "Fetching Data" at bounding box center [534, 431] width 1069 height 863
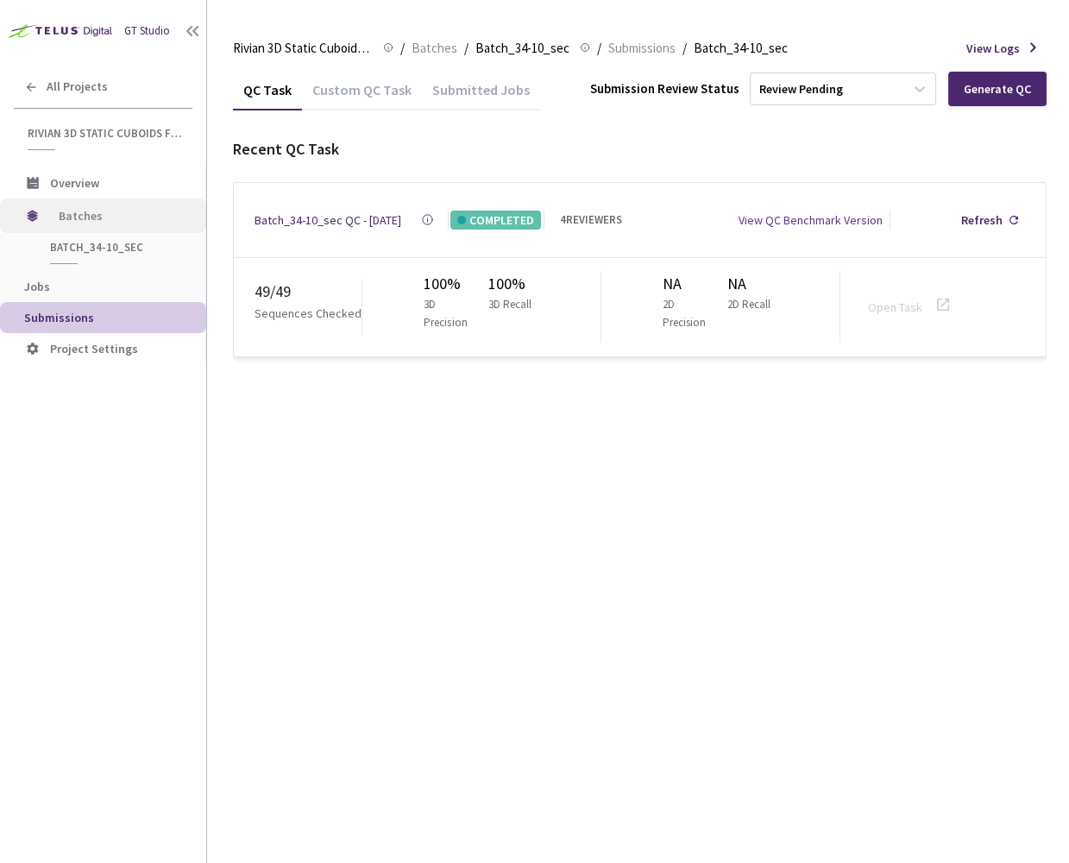
click at [73, 214] on span "Batches" at bounding box center [118, 216] width 118 height 35
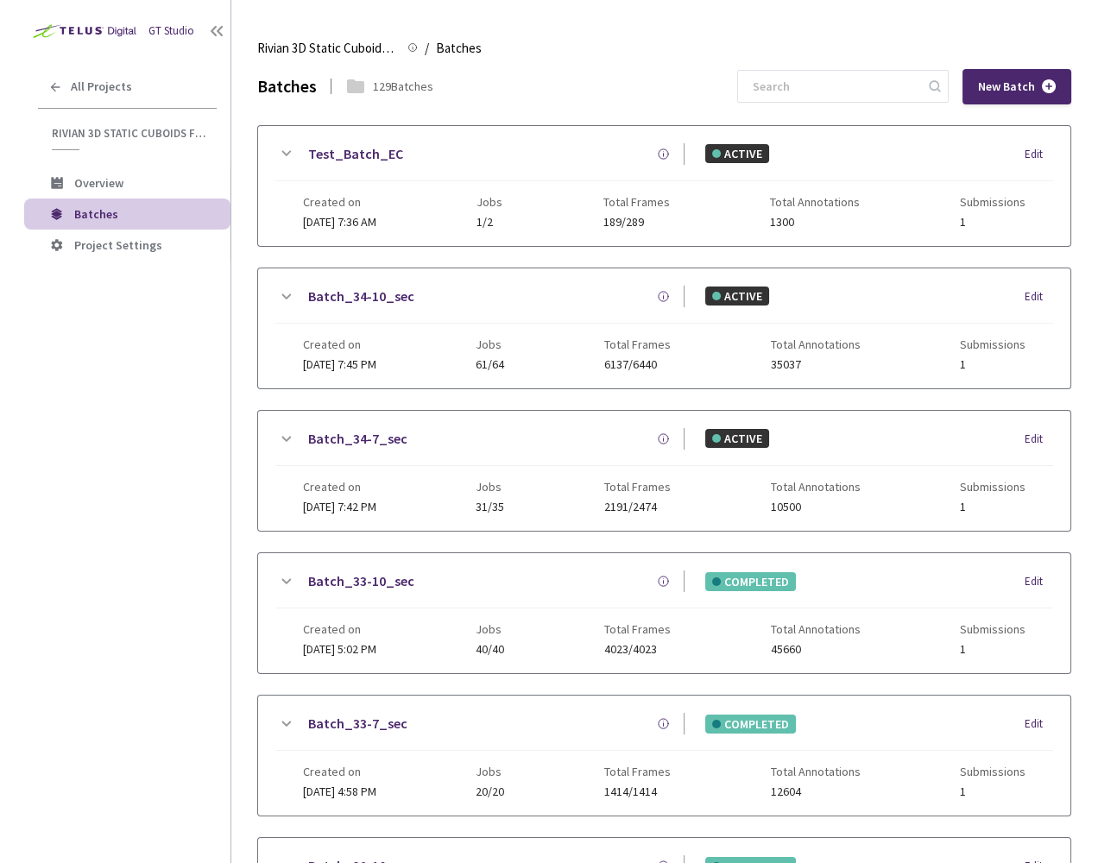
scroll to position [216, 0]
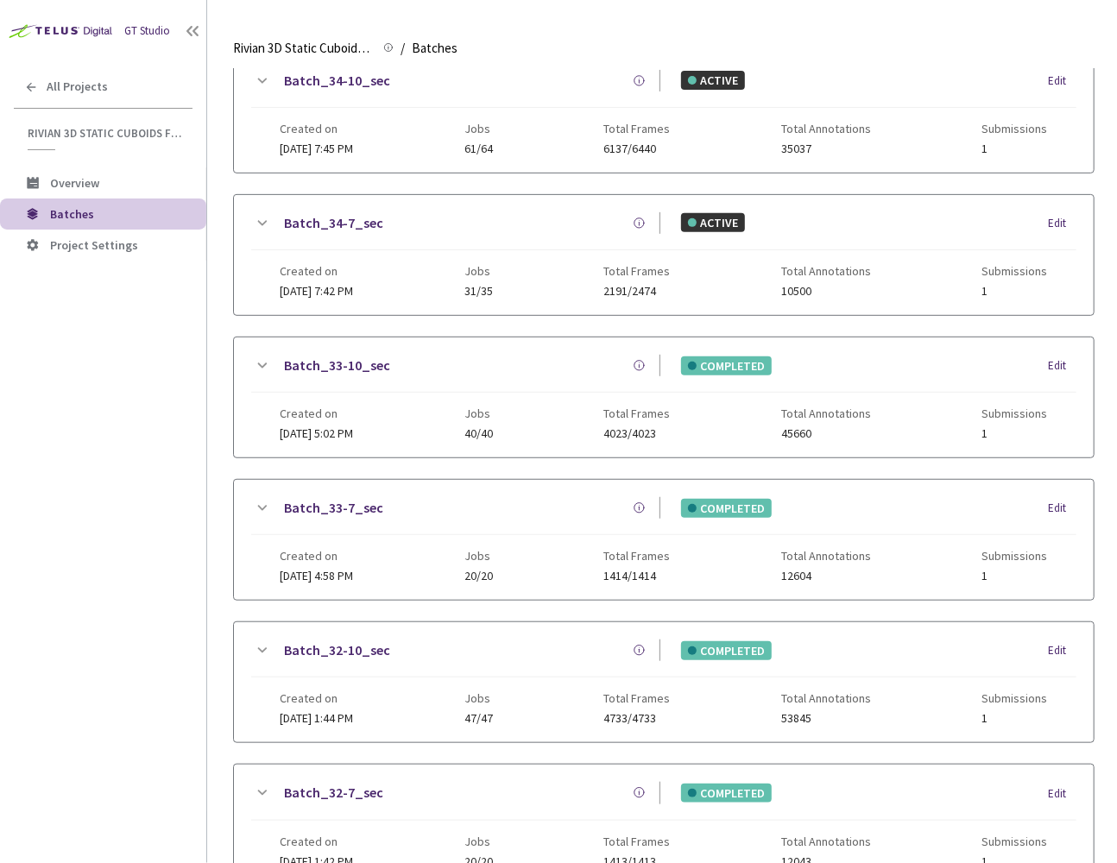
click at [347, 364] on link "Batch_33-10_sec" at bounding box center [337, 366] width 106 height 22
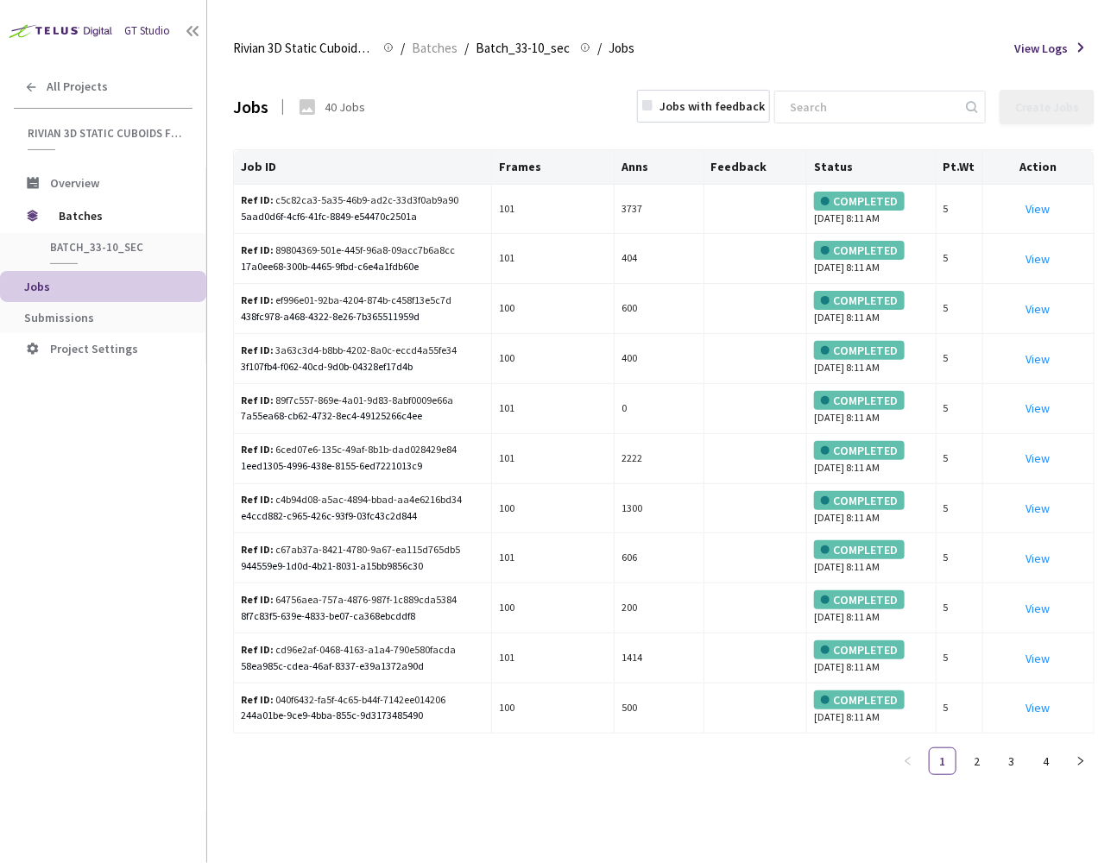
click at [84, 312] on span "Submissions" at bounding box center [59, 318] width 70 height 16
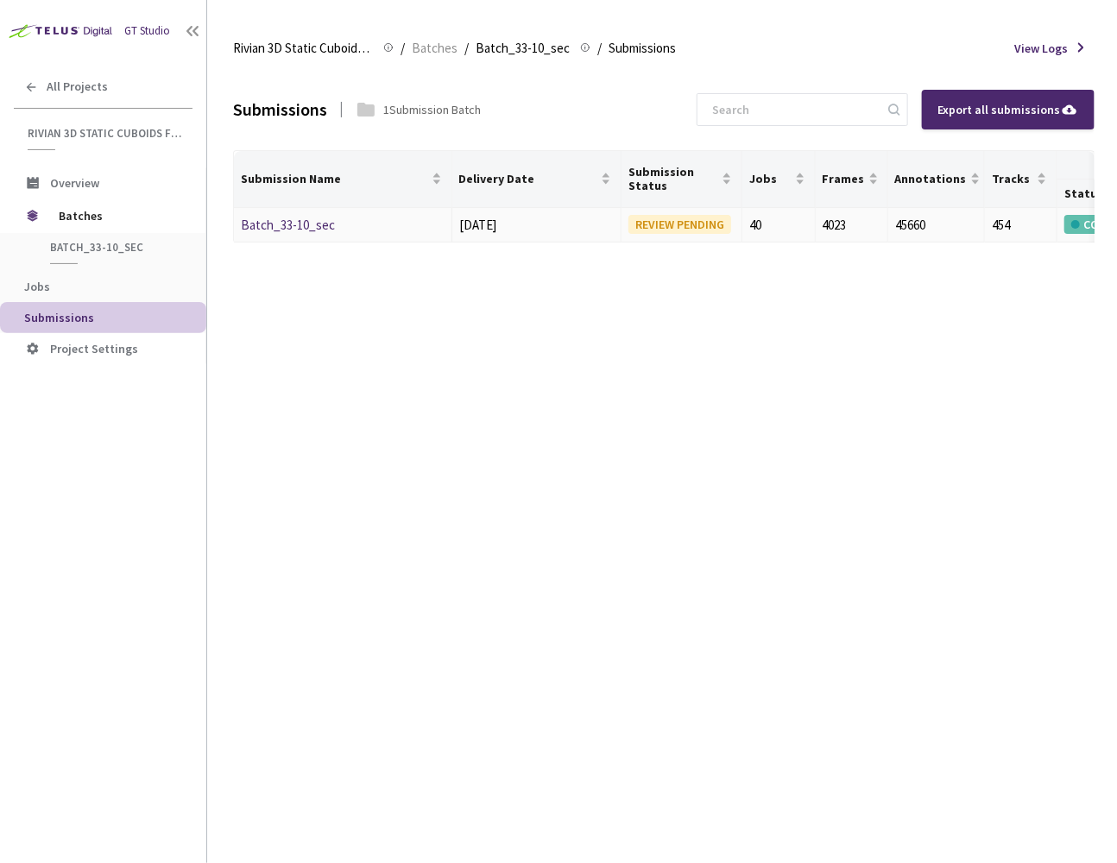
click at [275, 234] on td "Batch_33-10_sec" at bounding box center [343, 225] width 218 height 35
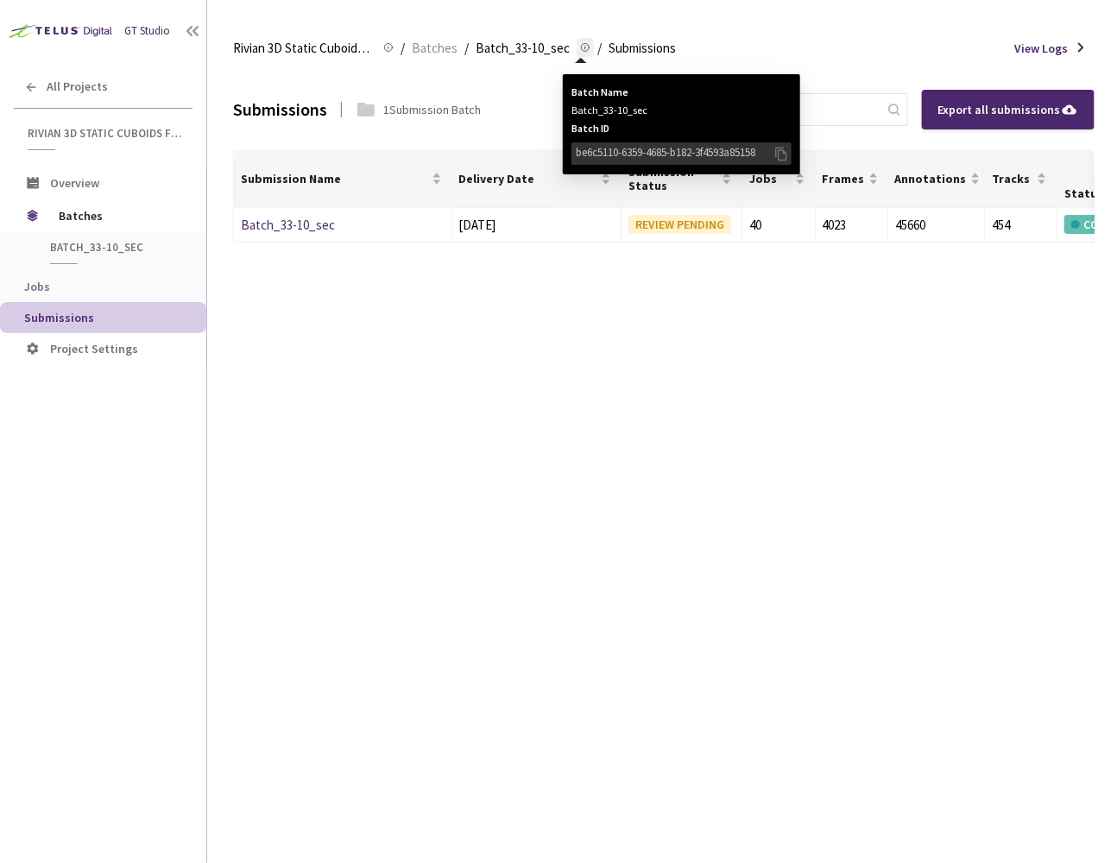
click at [779, 155] on icon at bounding box center [781, 153] width 17 height 19
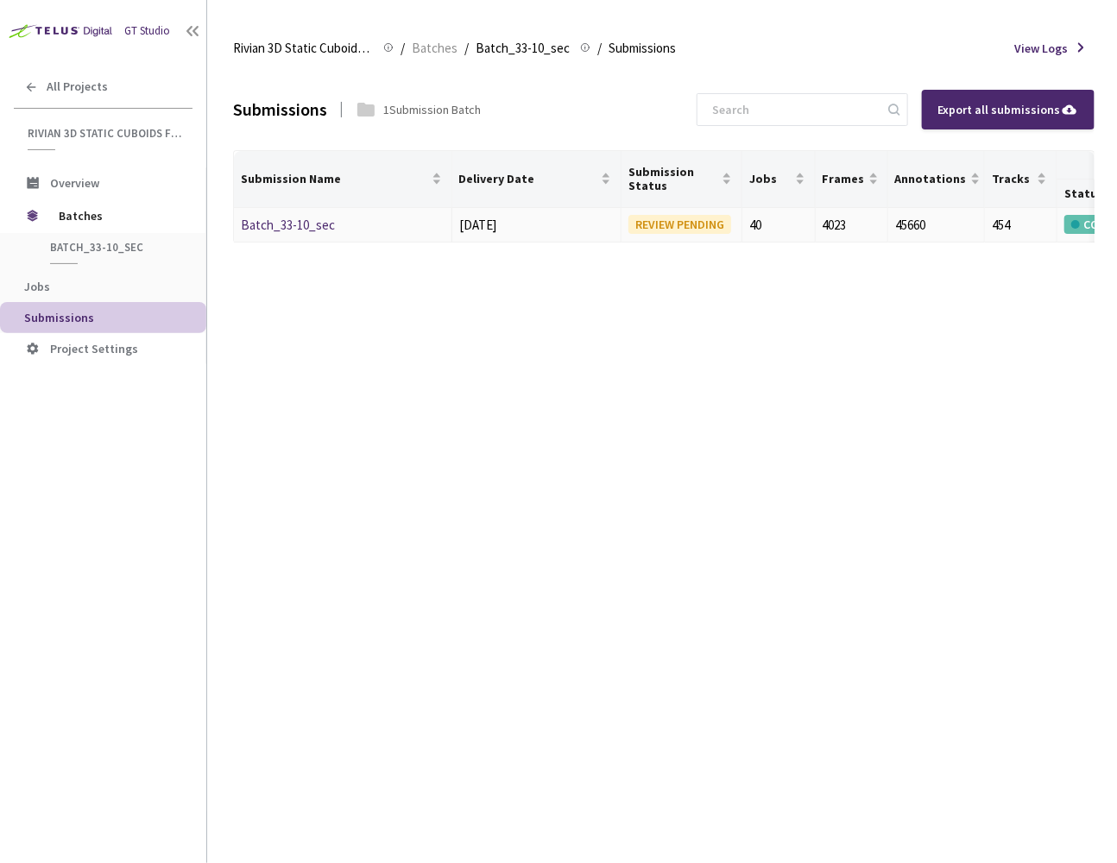
click at [312, 226] on link "Batch_33-10_sec" at bounding box center [288, 225] width 94 height 16
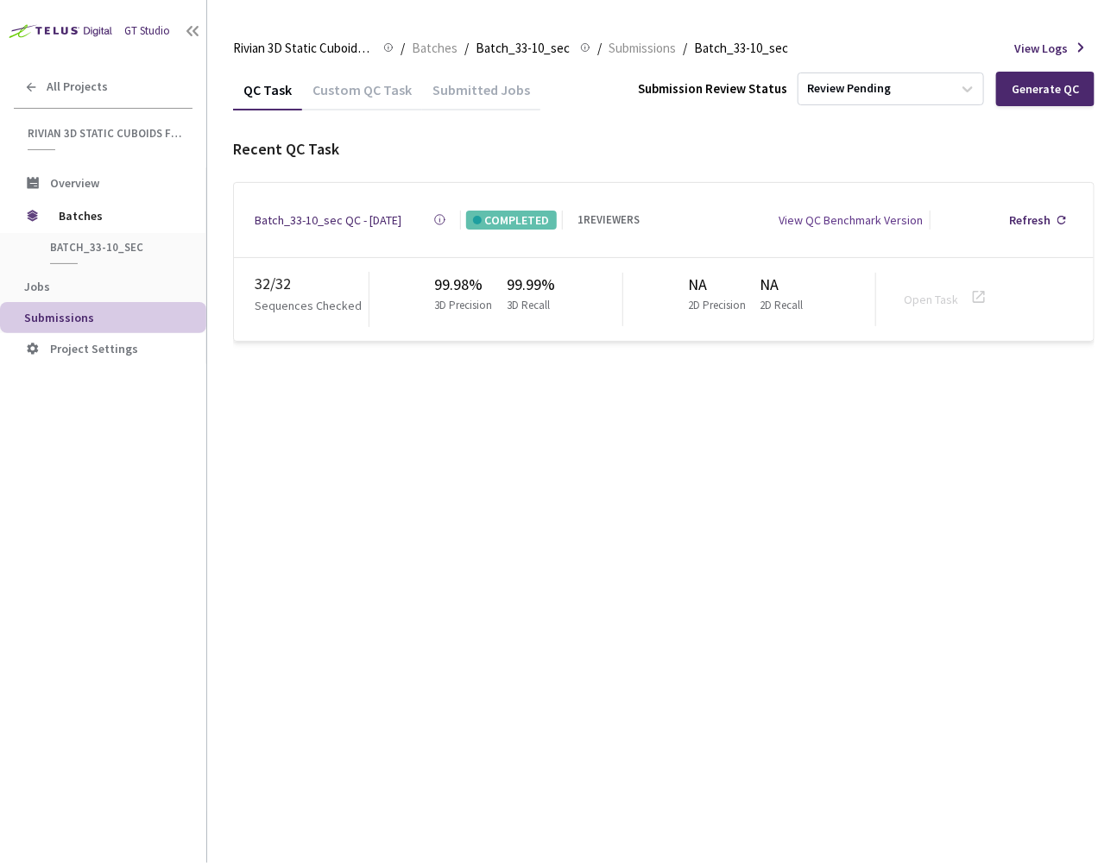
click at [431, 557] on div "QC Task Custom QC Task Submitted Jobs Submission Review Status Review Pending G…" at bounding box center [663, 466] width 861 height 794
click at [664, 394] on div "QC Task Custom QC Task Submitted Jobs Submission Review Status Review Pending G…" at bounding box center [663, 466] width 861 height 794
drag, startPoint x: 789, startPoint y: 46, endPoint x: 685, endPoint y: 49, distance: 103.6
click at [685, 49] on div "Rivian 3D Static Cuboids fixed[2024-25] Rivian 3D Static Cuboids fixed[2024-25]…" at bounding box center [663, 48] width 861 height 41
drag, startPoint x: 432, startPoint y: 274, endPoint x: 590, endPoint y: 308, distance: 162.5
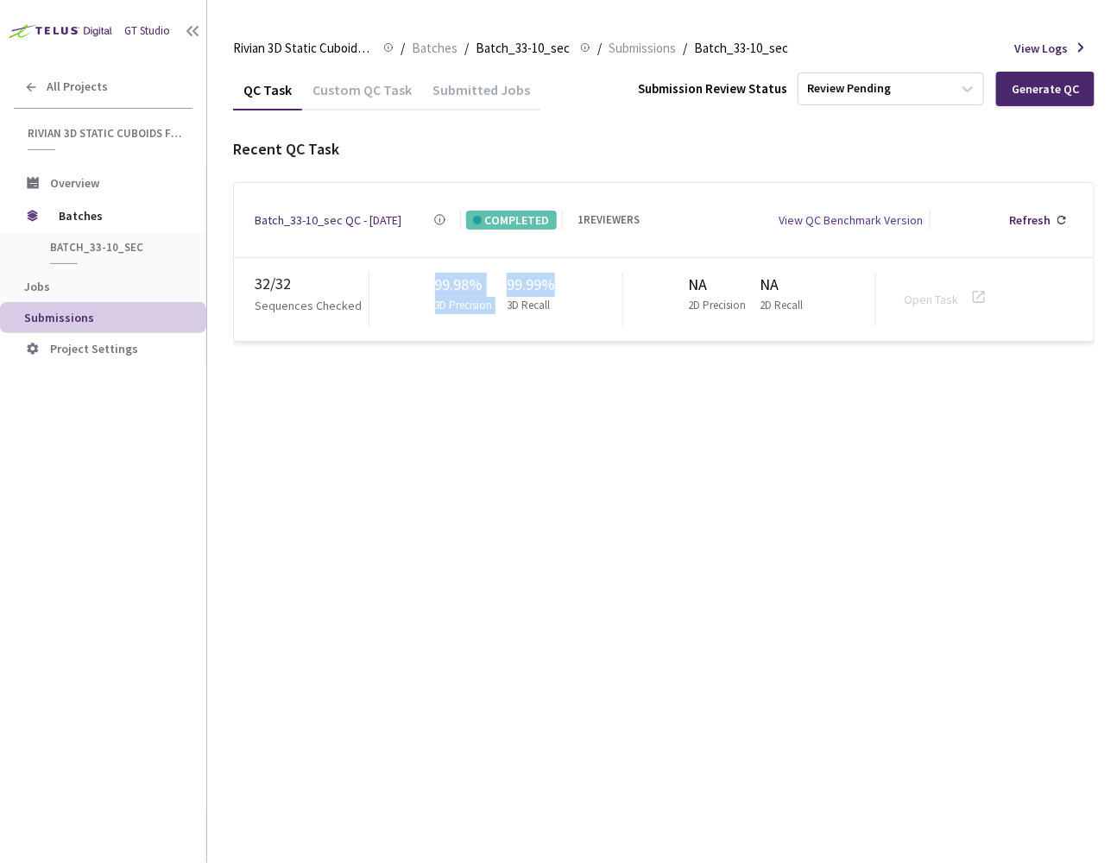
click at [590, 308] on div "99.98% 3D Precision 99.99% 3D Recall" at bounding box center [496, 300] width 254 height 54
click at [589, 324] on div "32 / 32 Sequences Checked 99.98% 3D Precision 99.99% 3D Recall NA 2D Precision …" at bounding box center [664, 299] width 860 height 83
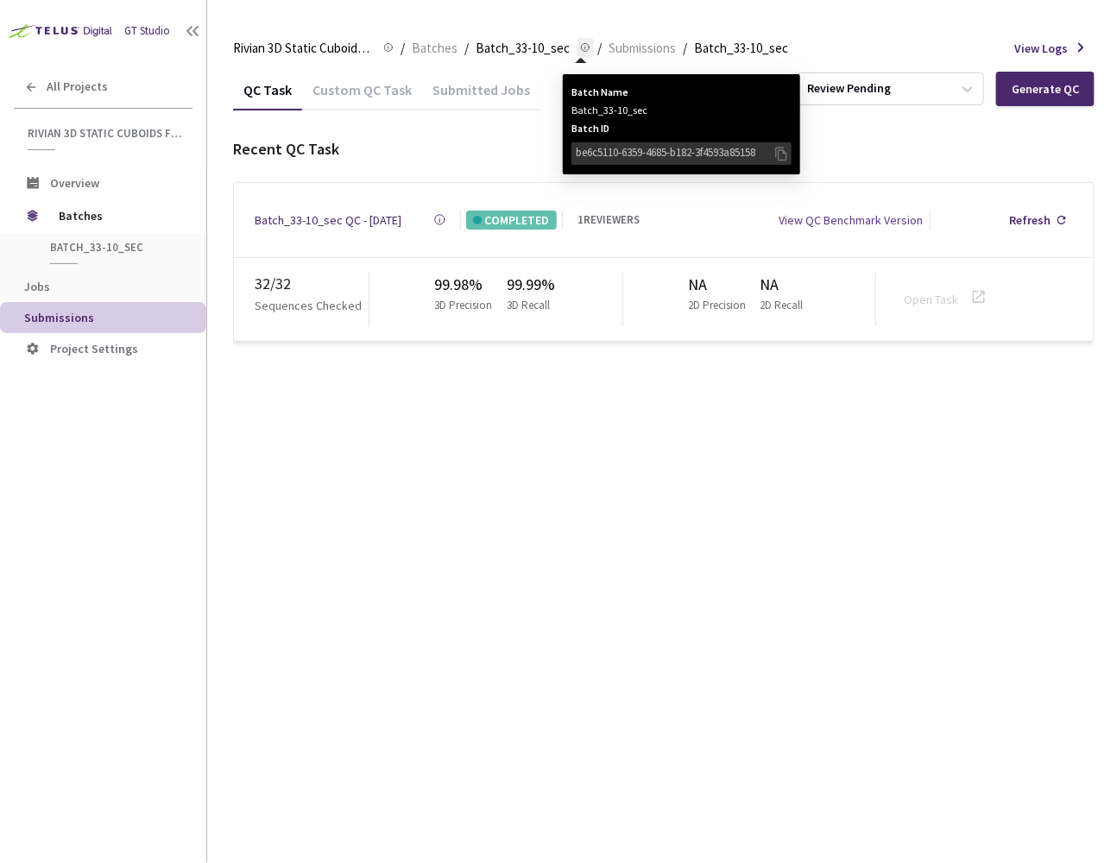
click at [691, 162] on div "be6c5110-6359-4685-b182-3f4593a85158" at bounding box center [681, 153] width 220 height 22
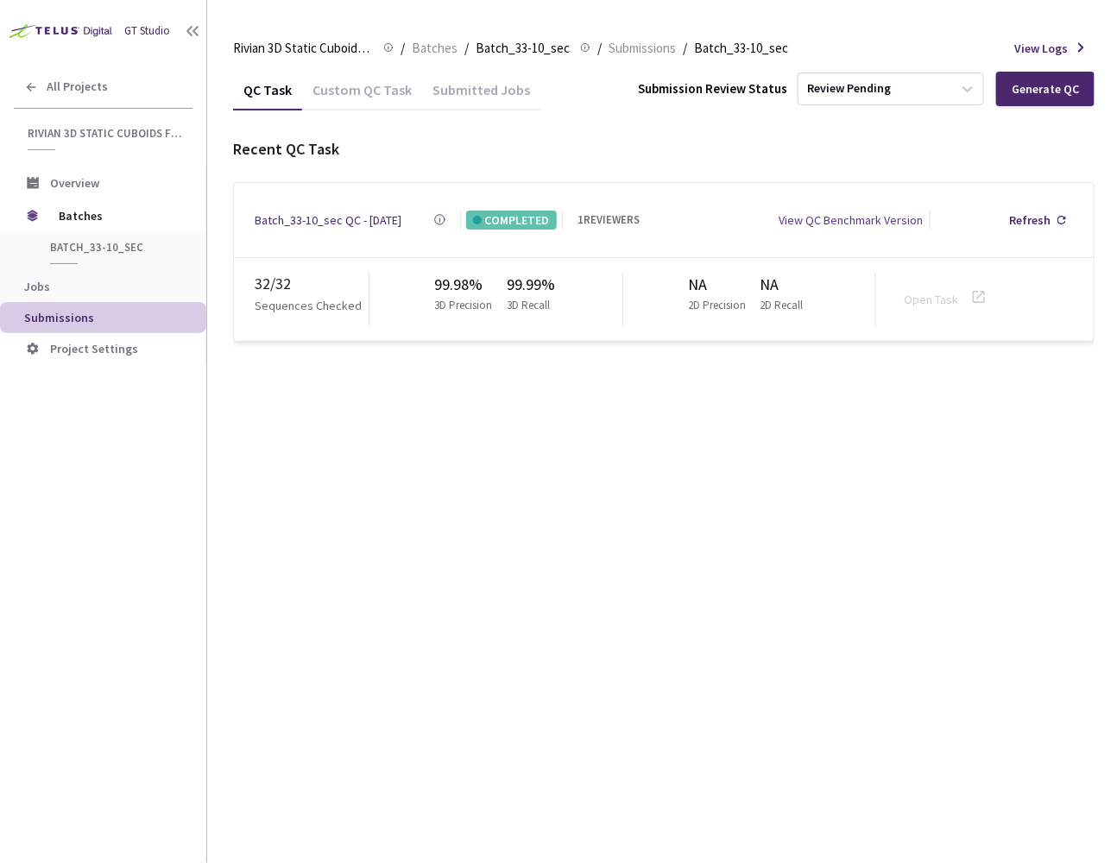
click at [312, 213] on div "Batch_33-10_sec QC - [DATE]" at bounding box center [328, 220] width 147 height 19
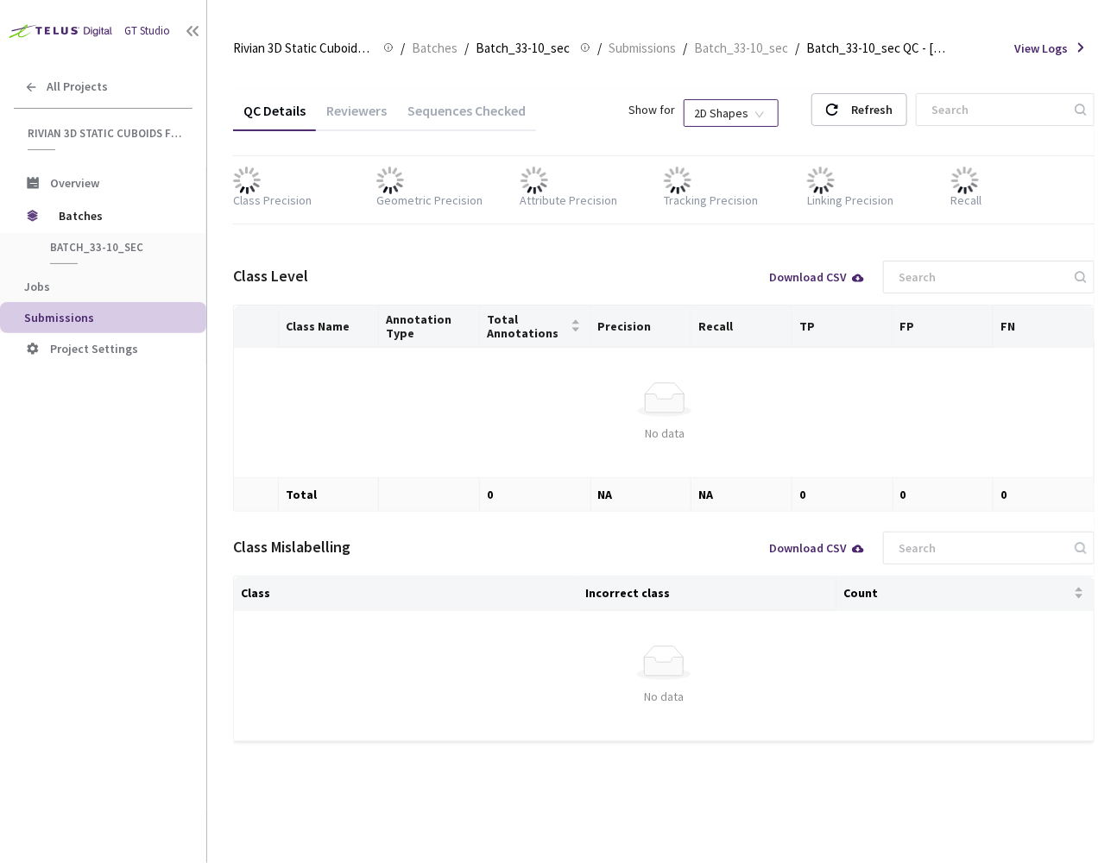
click at [768, 118] on span "2D Shapes" at bounding box center [731, 113] width 74 height 26
click at [782, 146] on div "3D Shapes" at bounding box center [774, 144] width 72 height 19
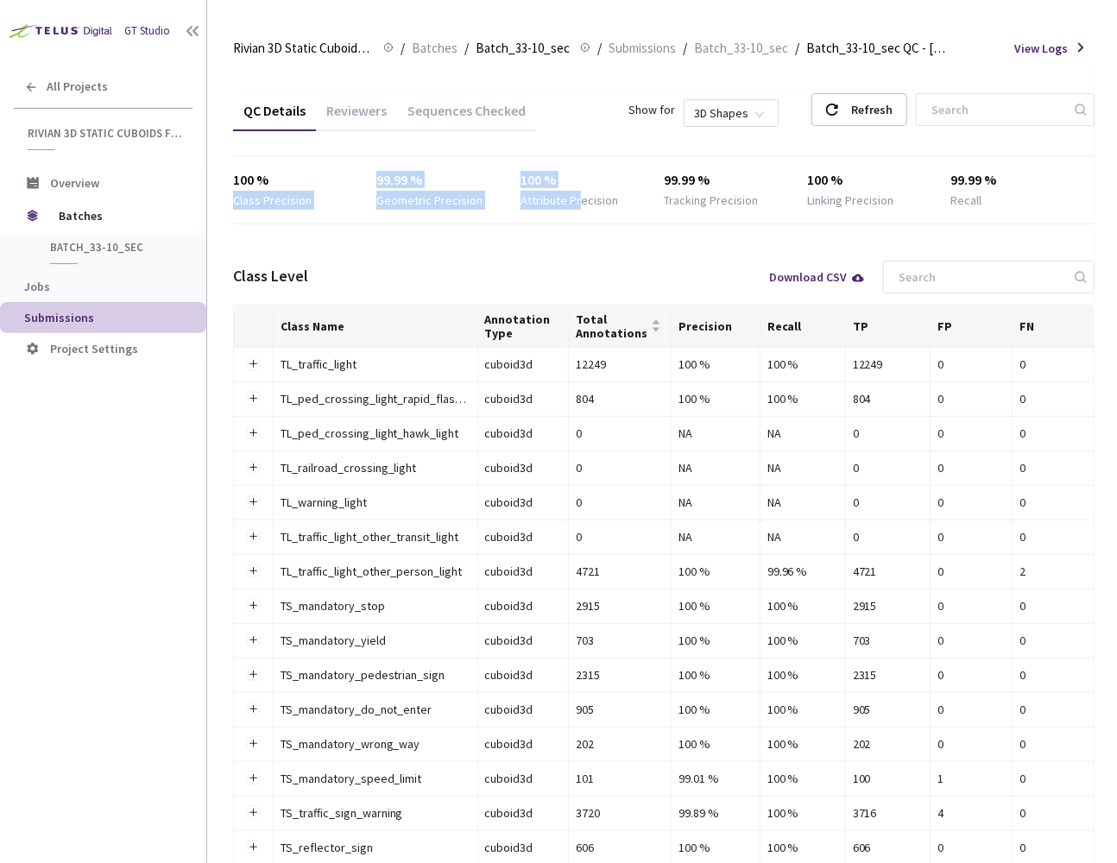
drag, startPoint x: 366, startPoint y: 173, endPoint x: 578, endPoint y: 192, distance: 213.1
click at [578, 192] on div "100 % Class Precision 99.99 % Geometric Precision 100 % Attribute Precision 99.…" at bounding box center [663, 190] width 861 height 40
click at [520, 205] on div "Attribute Precision" at bounding box center [569, 200] width 98 height 19
drag, startPoint x: 375, startPoint y: 178, endPoint x: 415, endPoint y: 181, distance: 39.9
click at [418, 180] on div "100 % Class Precision 99.99 % Geometric Precision 100 % Attribute Precision 99.…" at bounding box center [663, 190] width 861 height 40
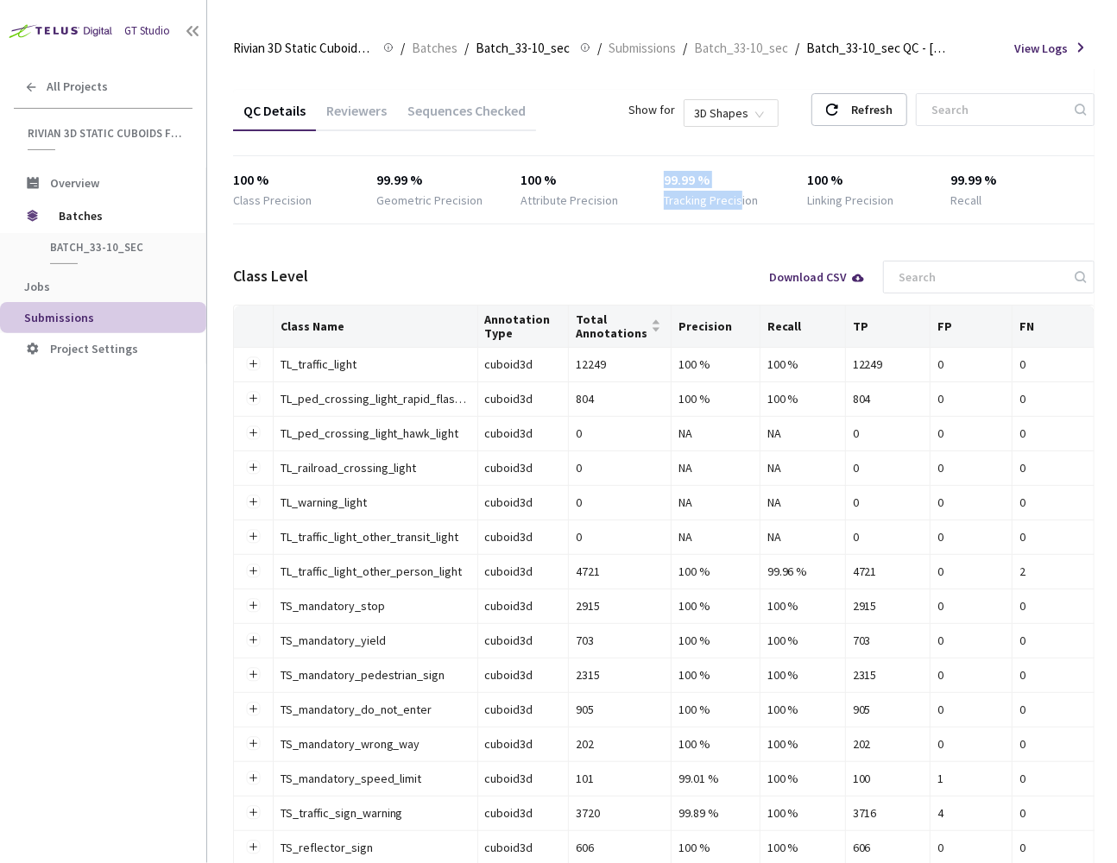
drag, startPoint x: 669, startPoint y: 180, endPoint x: 737, endPoint y: 192, distance: 69.4
click at [737, 192] on div "99.99 % Tracking Precision" at bounding box center [735, 190] width 143 height 40
drag, startPoint x: 959, startPoint y: 180, endPoint x: 993, endPoint y: 180, distance: 33.7
click at [1000, 180] on div "99.99 %" at bounding box center [1022, 180] width 143 height 21
